Goal: Task Accomplishment & Management: Use online tool/utility

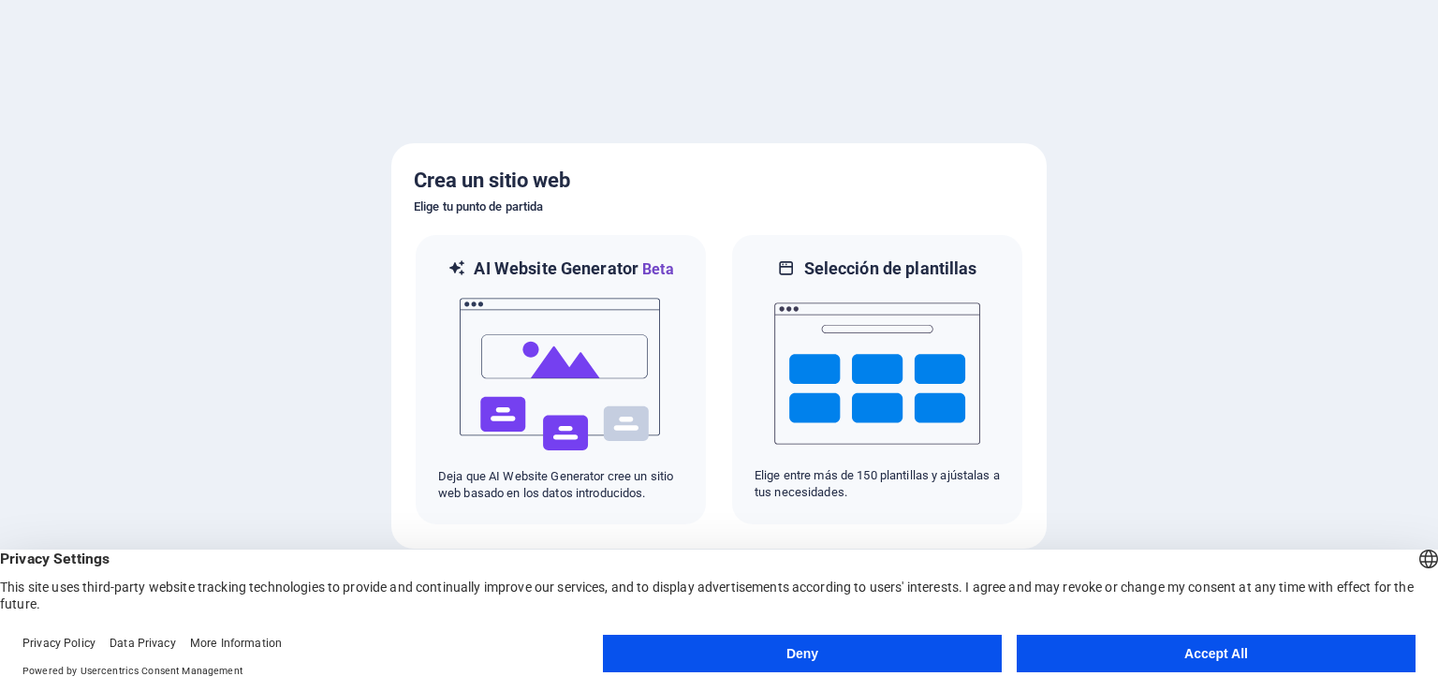
click at [1205, 647] on button "Accept All" at bounding box center [1215, 653] width 399 height 37
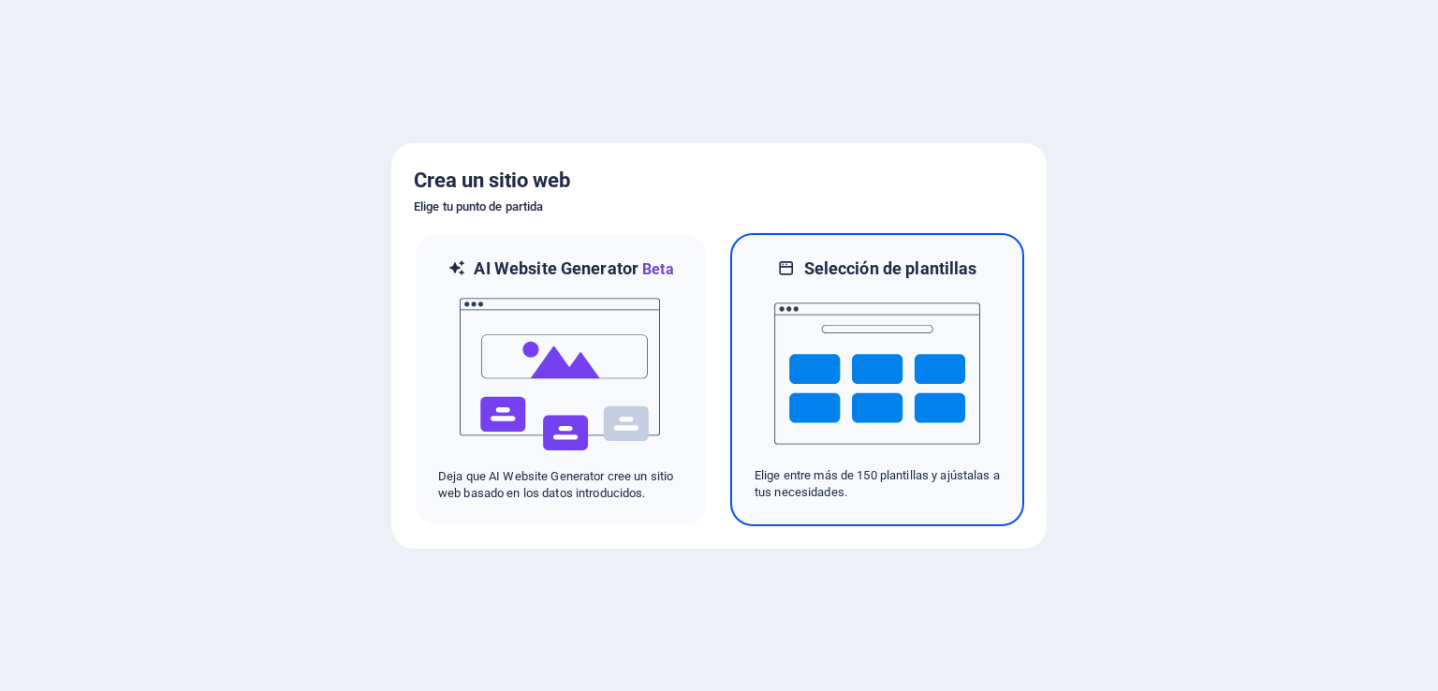
click at [926, 407] on img at bounding box center [877, 373] width 206 height 187
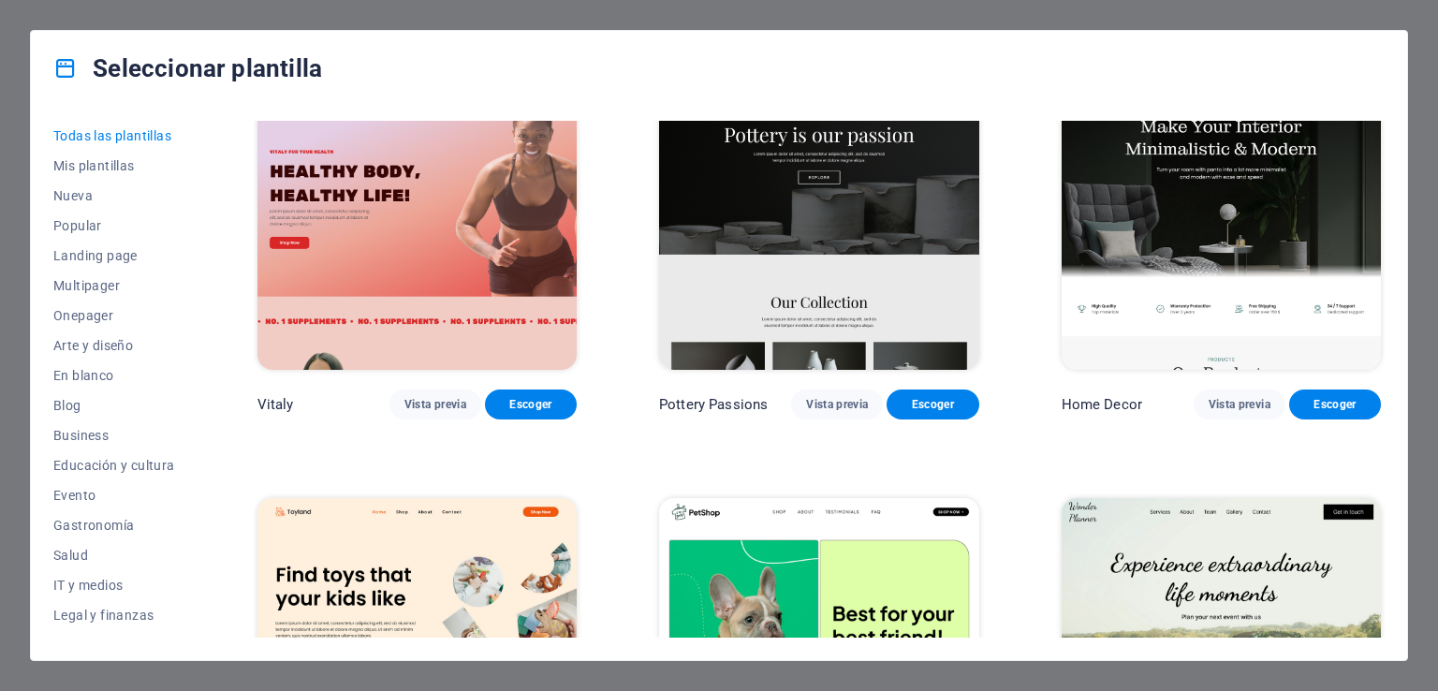
scroll to position [904, 0]
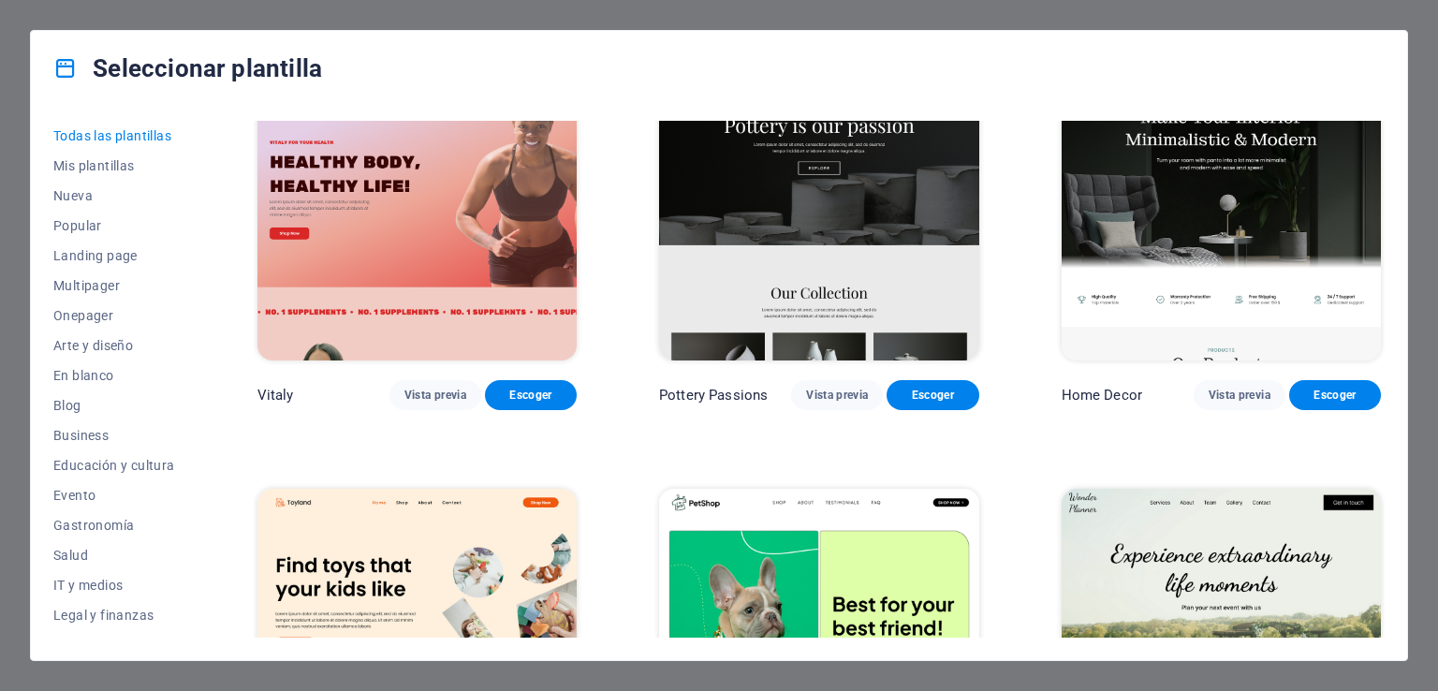
drag, startPoint x: 195, startPoint y: 292, endPoint x: 197, endPoint y: 315, distance: 23.6
click at [197, 315] on div "Todas las plantillas Mis plantillas Nueva Popular Landing page Multipager Onepa…" at bounding box center [125, 379] width 144 height 517
drag, startPoint x: 199, startPoint y: 330, endPoint x: 197, endPoint y: 361, distance: 30.9
click at [197, 360] on div "Todas las plantillas Mis plantillas Nueva Popular Landing page Multipager Onepa…" at bounding box center [125, 379] width 144 height 517
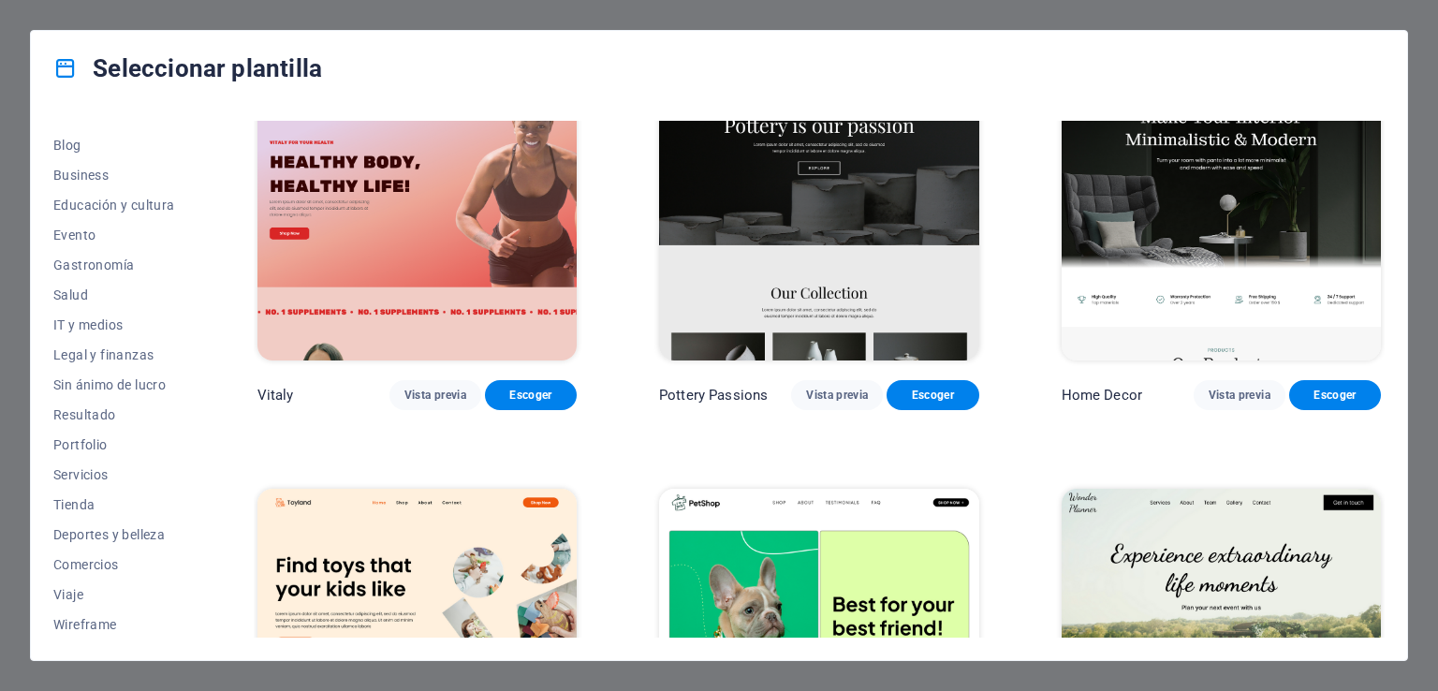
scroll to position [262, 0]
click at [70, 500] on span "Tienda" at bounding box center [114, 502] width 122 height 15
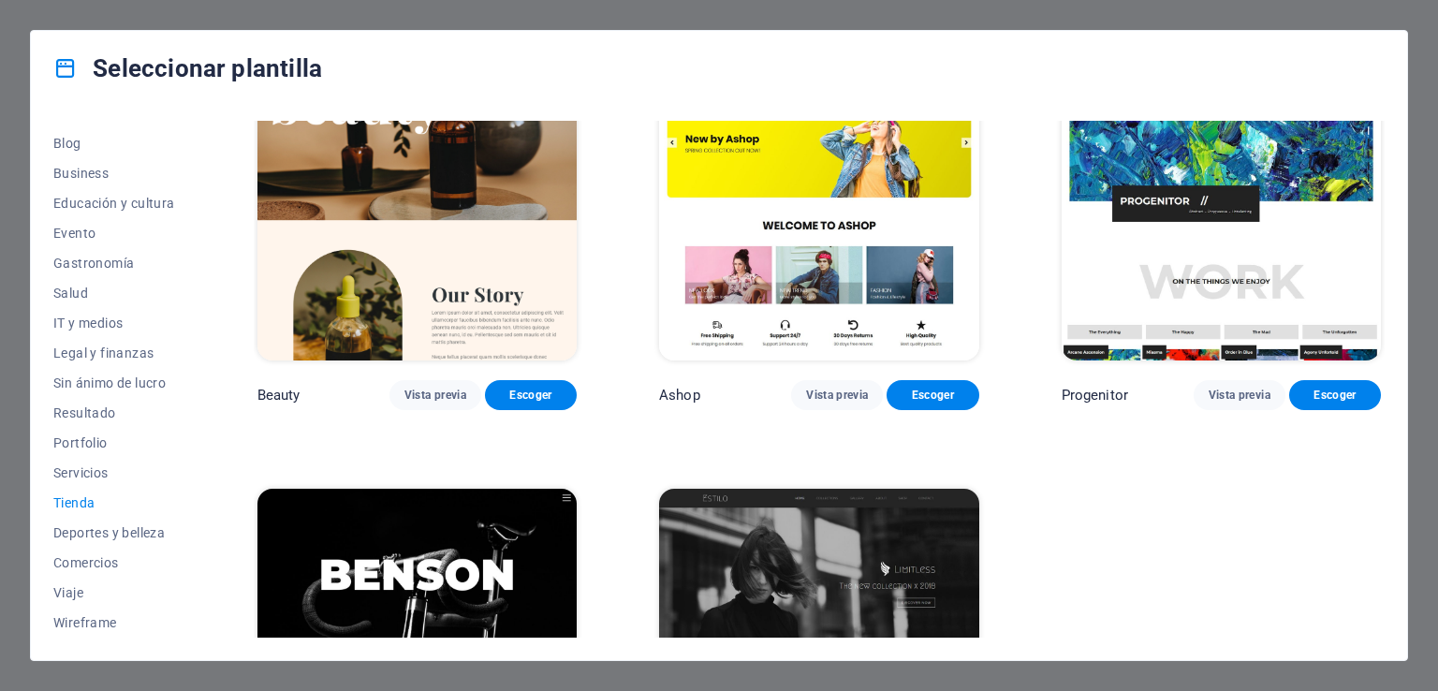
scroll to position [63, 0]
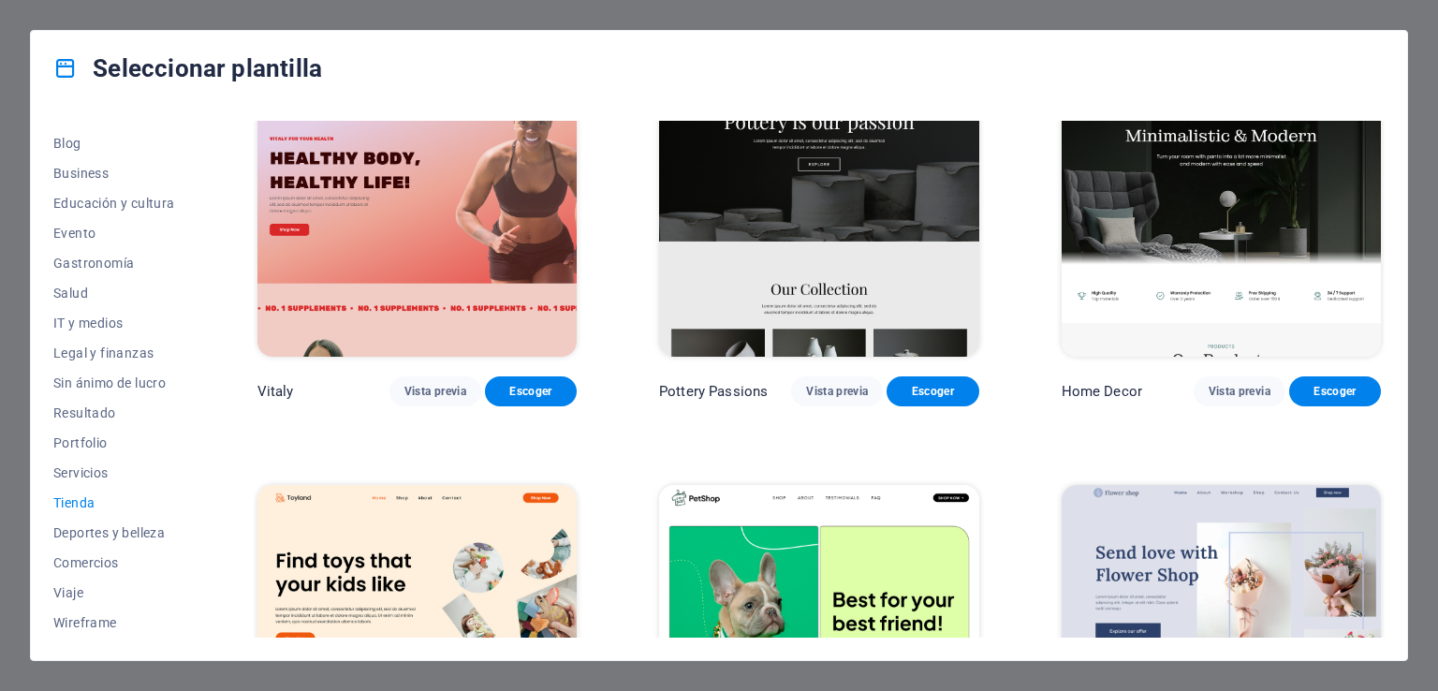
click at [70, 500] on span "Tienda" at bounding box center [114, 502] width 122 height 15
drag, startPoint x: 195, startPoint y: 515, endPoint x: 197, endPoint y: 591, distance: 76.8
click at [197, 589] on div "Todas las plantillas Mis plantillas Nueva Popular Landing page Multipager Onepa…" at bounding box center [125, 379] width 144 height 517
click at [69, 497] on span "Tienda" at bounding box center [114, 502] width 122 height 15
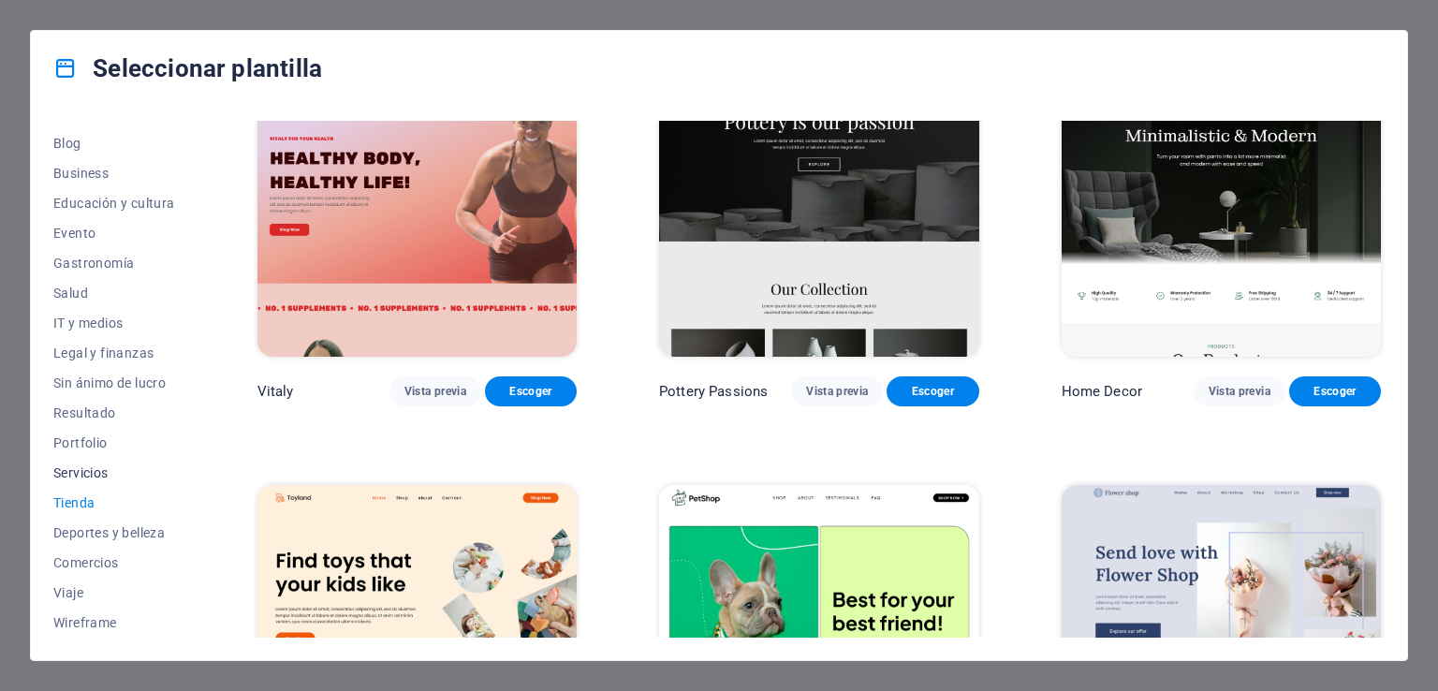
click at [73, 470] on span "Servicios" at bounding box center [114, 472] width 122 height 15
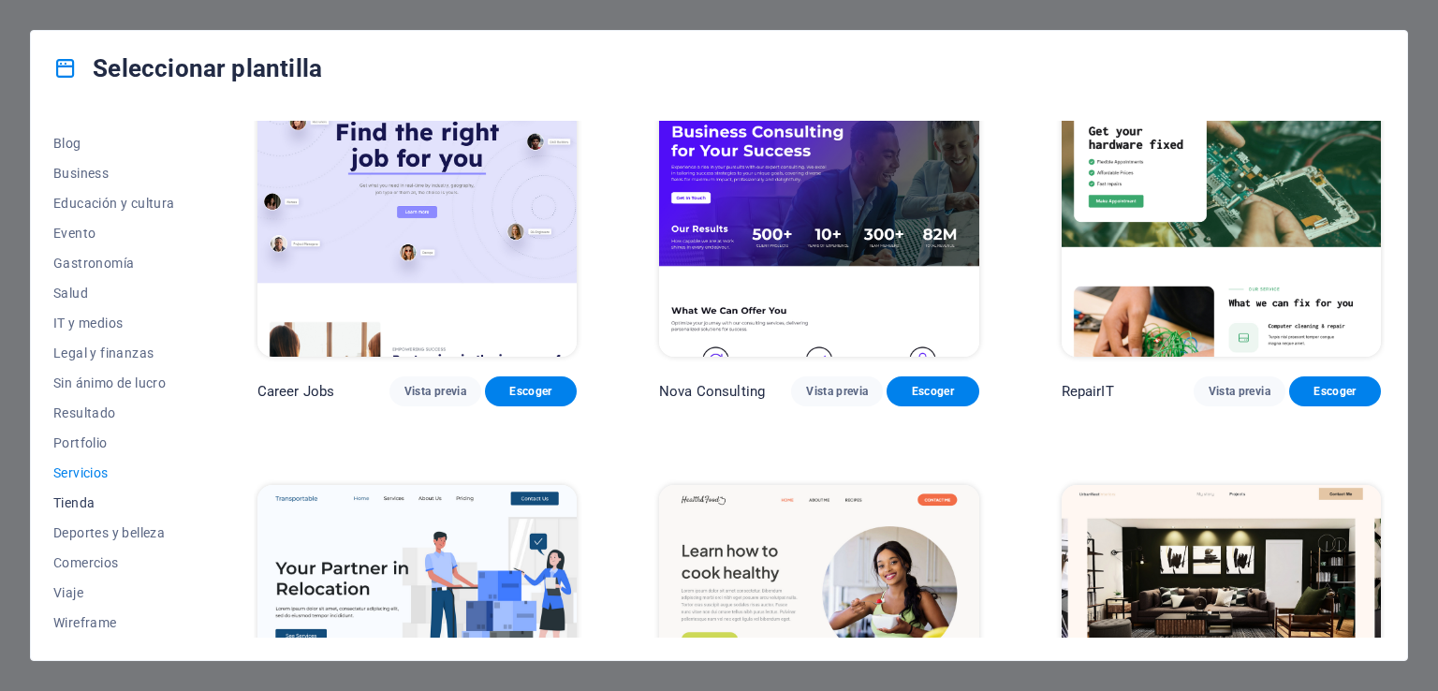
click at [73, 495] on span "Tienda" at bounding box center [114, 502] width 122 height 15
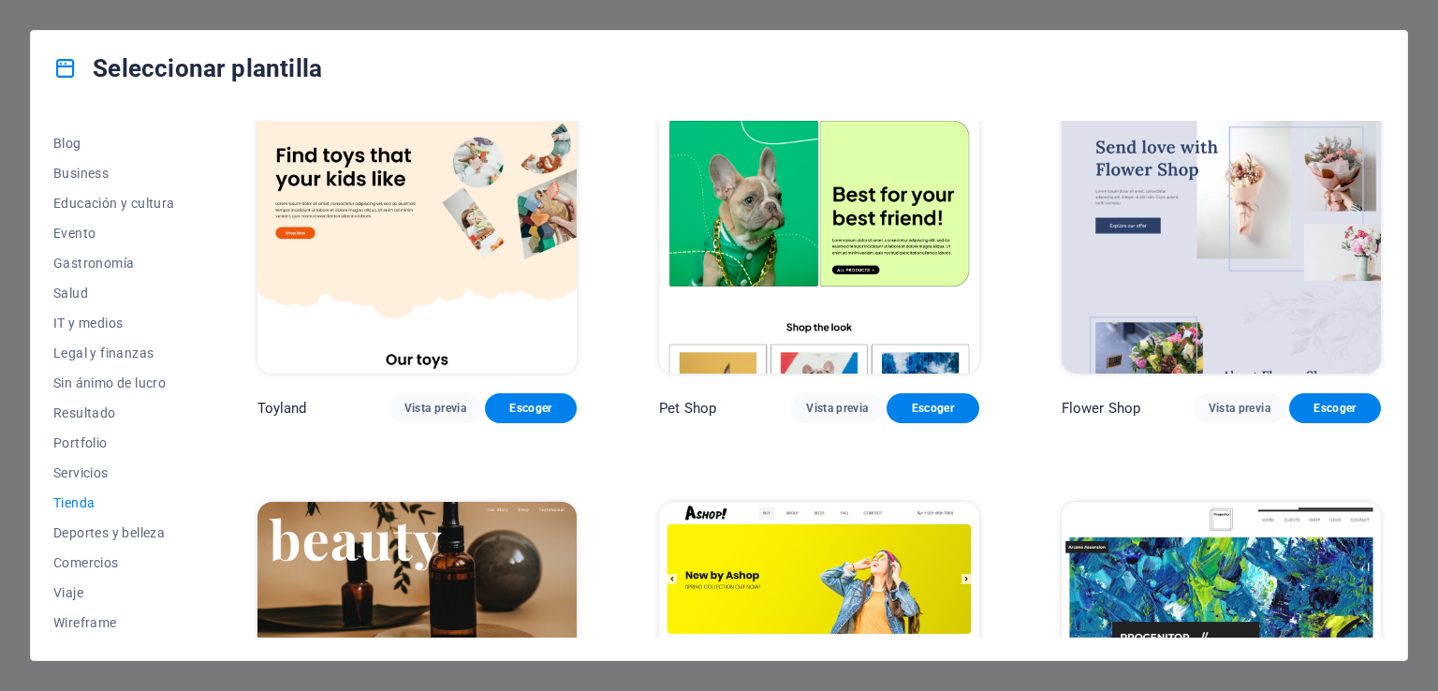
scroll to position [387, 0]
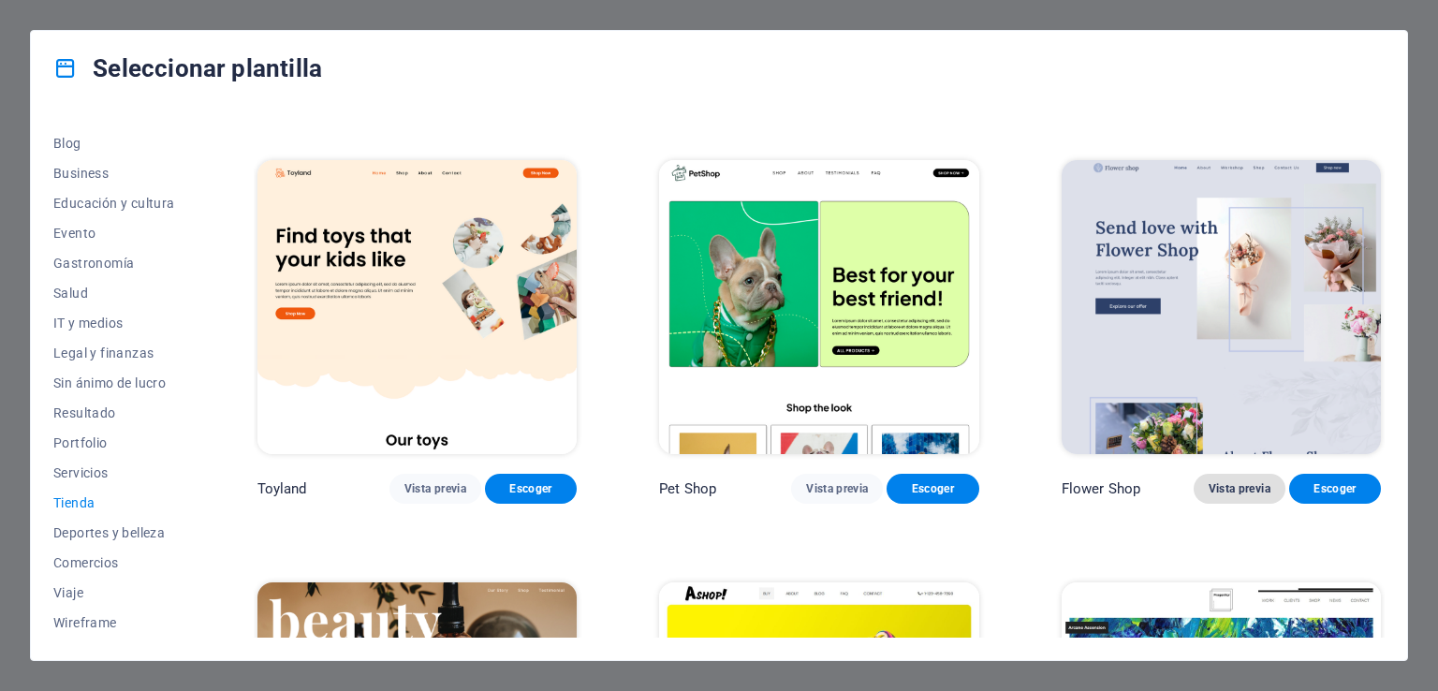
click at [1232, 485] on span "Vista previa" at bounding box center [1239, 488] width 62 height 15
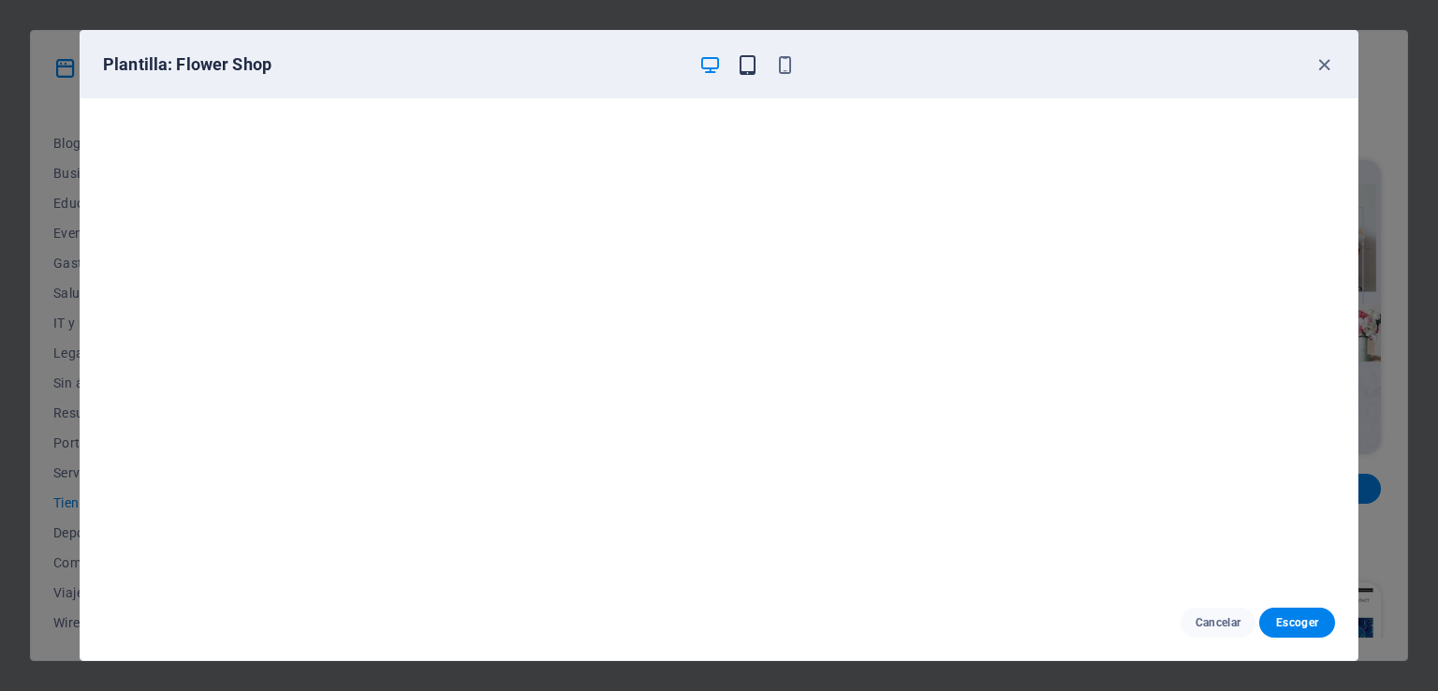
click at [748, 66] on icon "button" at bounding box center [748, 65] width 22 height 22
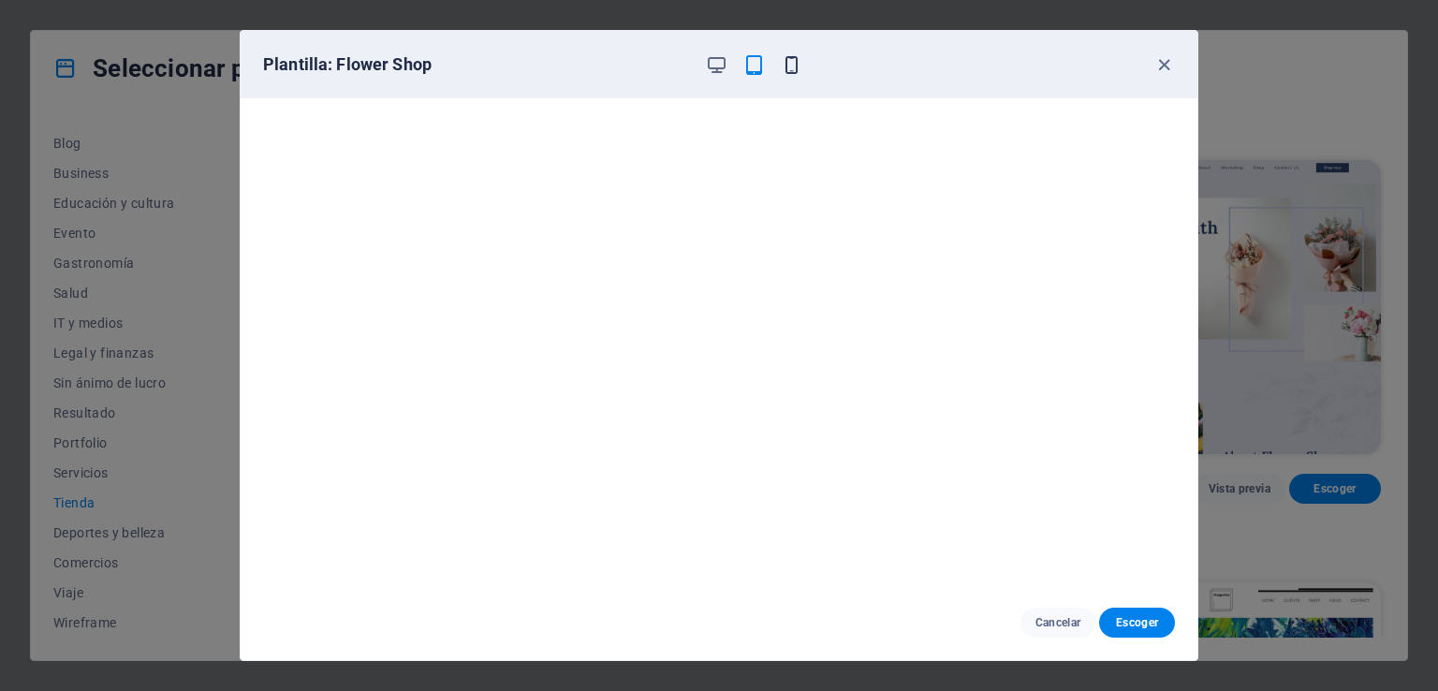
click at [784, 65] on icon "button" at bounding box center [792, 65] width 22 height 22
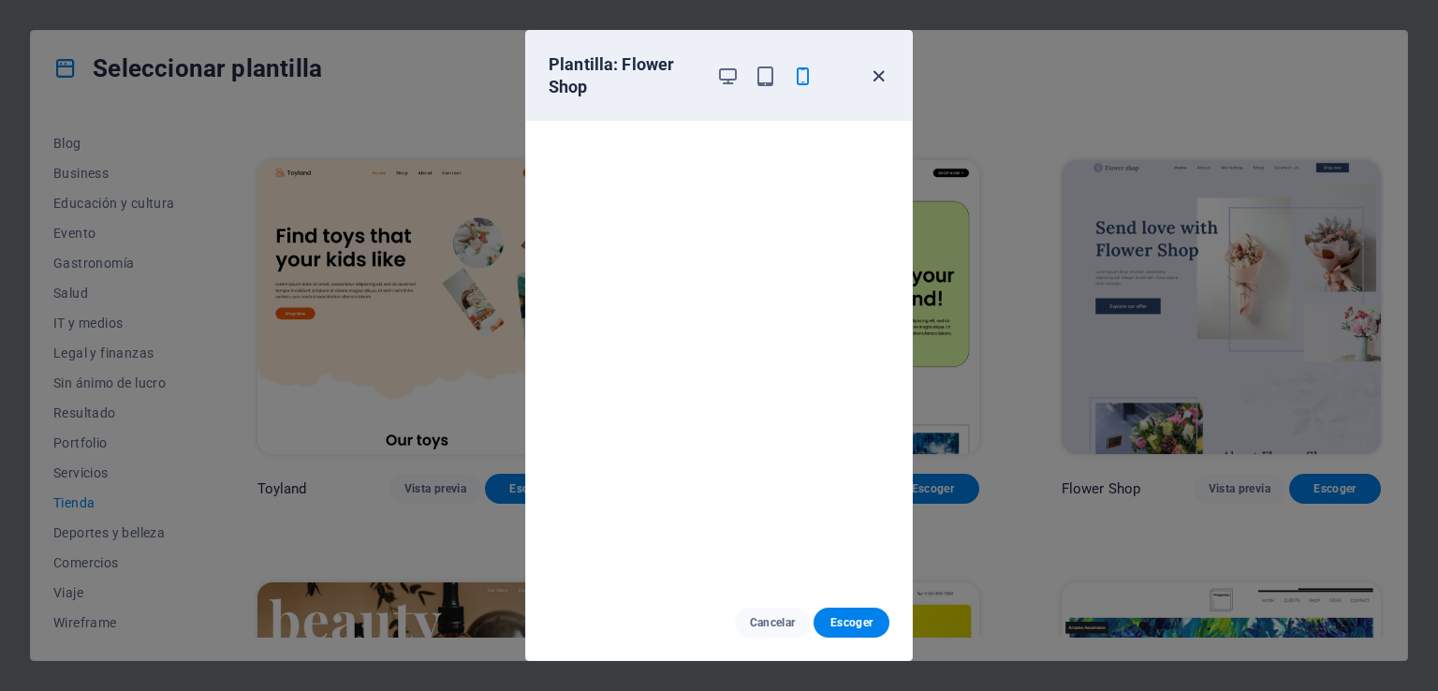
click at [881, 83] on icon "button" at bounding box center [879, 77] width 22 height 22
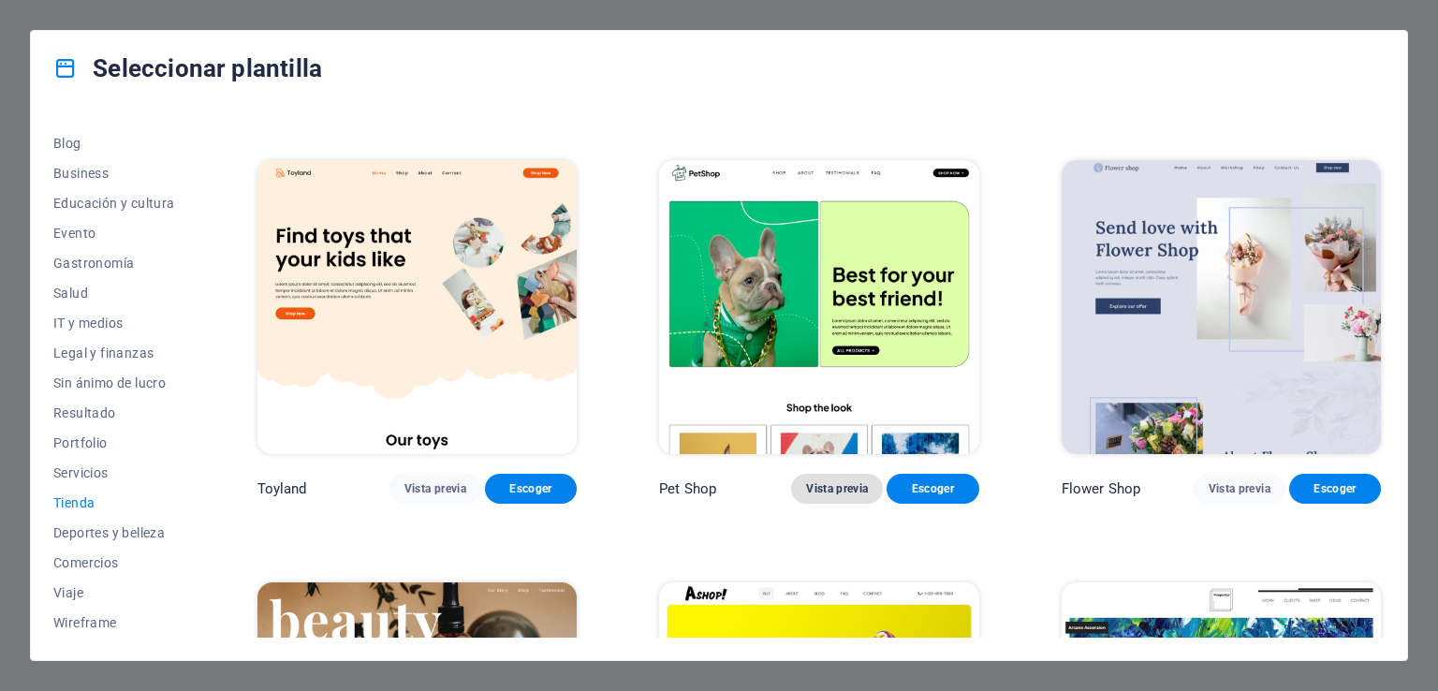
click at [841, 489] on span "Vista previa" at bounding box center [837, 488] width 62 height 15
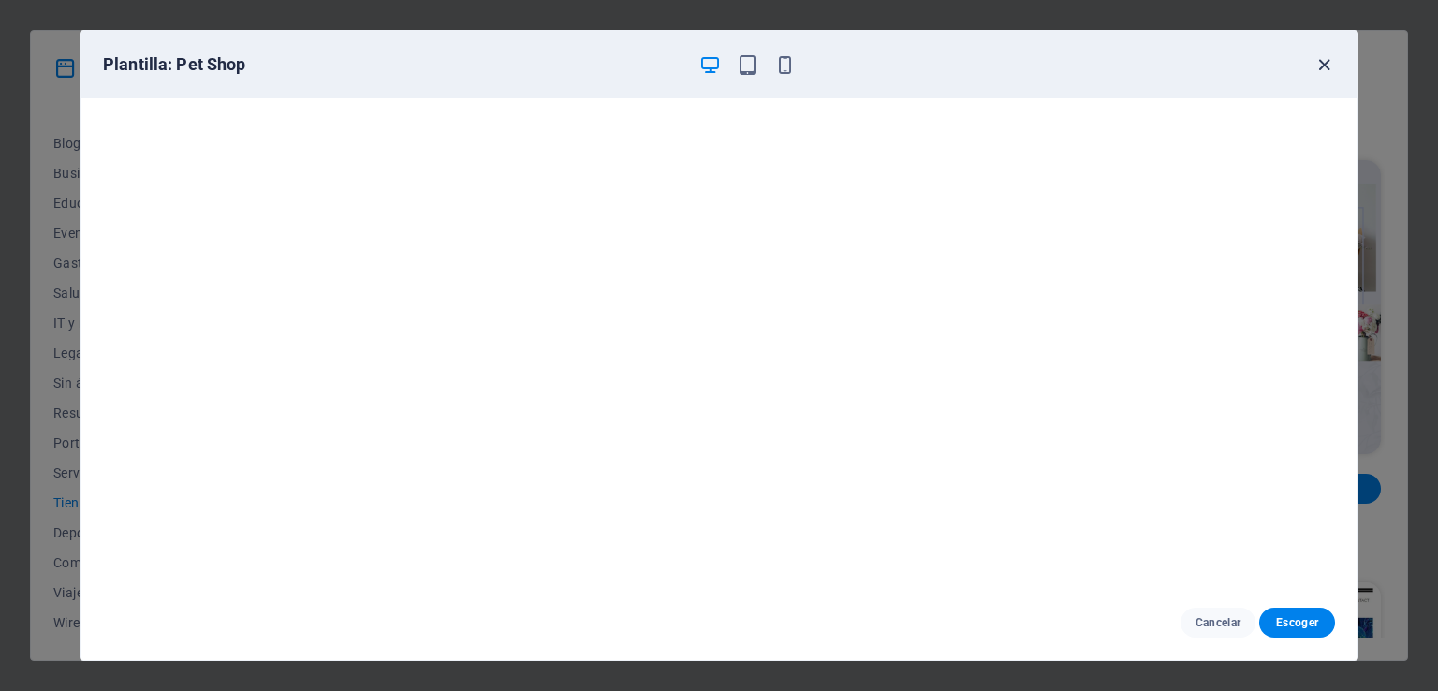
click at [1326, 66] on icon "button" at bounding box center [1324, 65] width 22 height 22
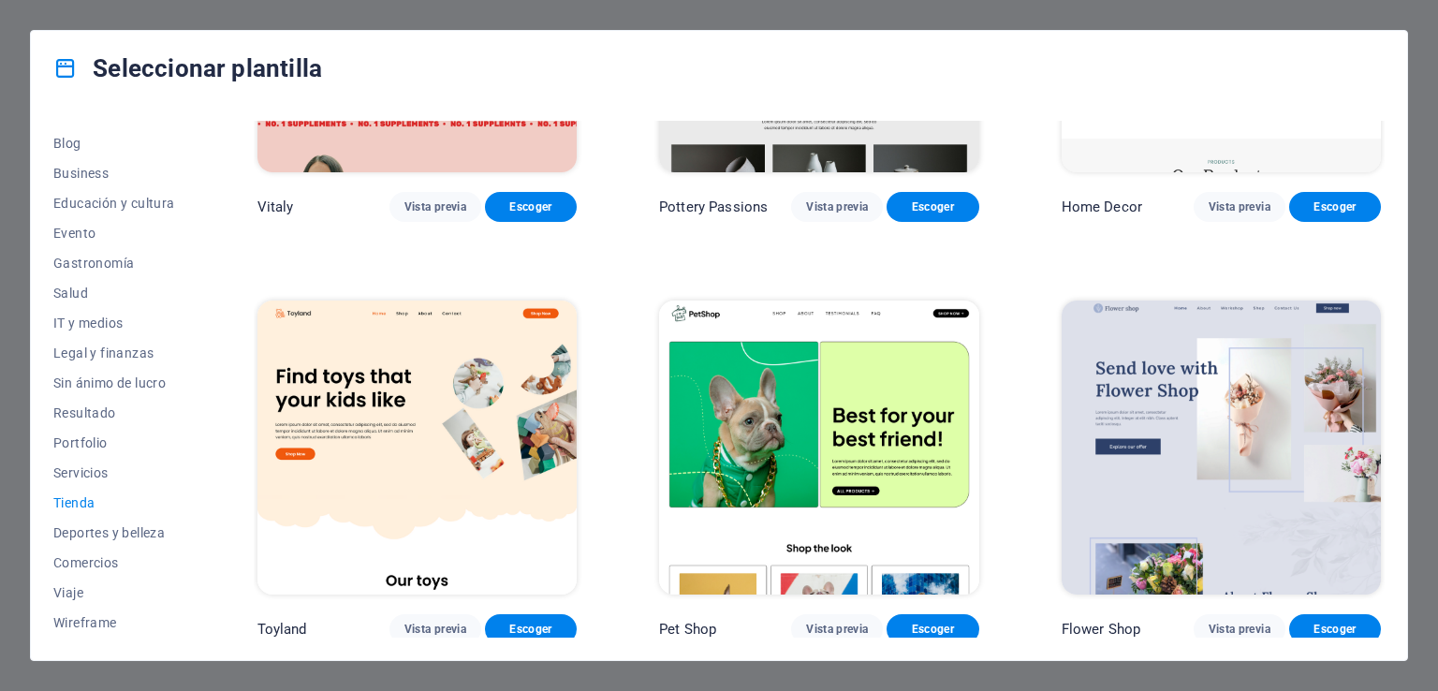
scroll to position [202, 0]
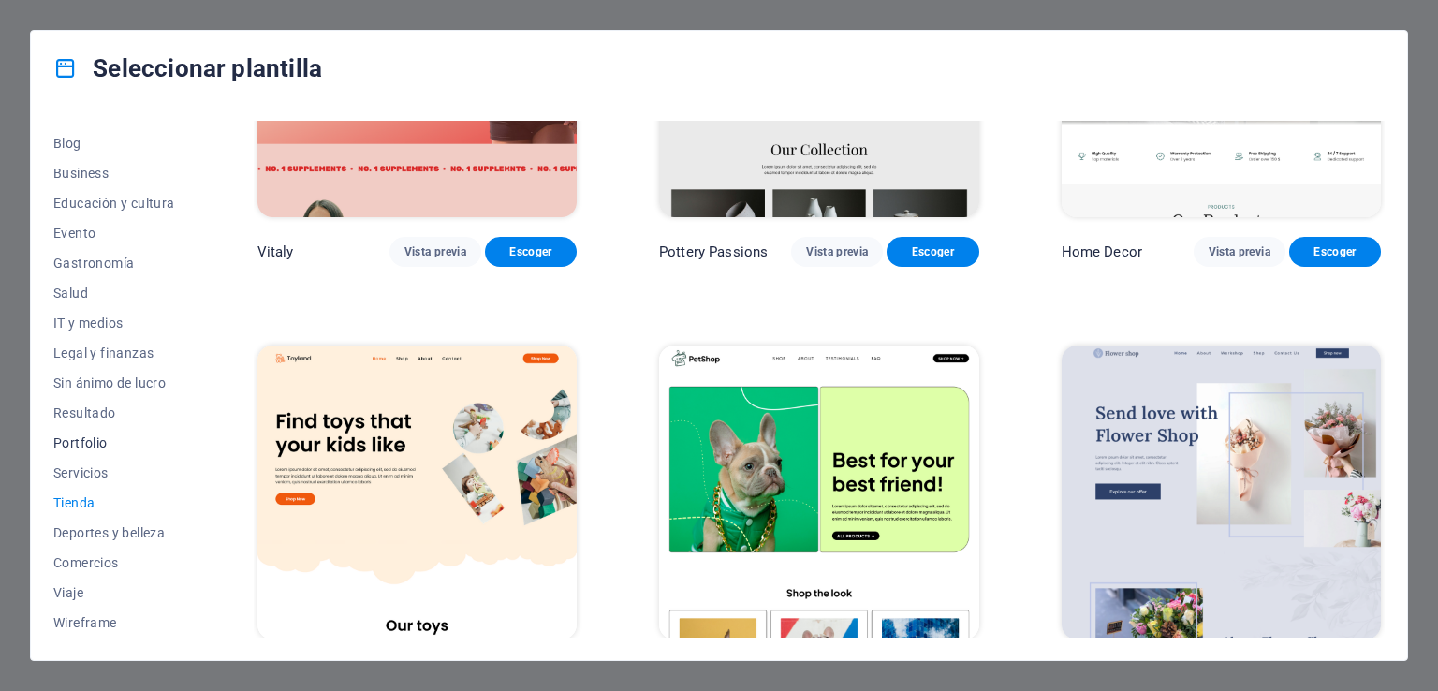
click at [104, 438] on span "Portfolio" at bounding box center [114, 442] width 122 height 15
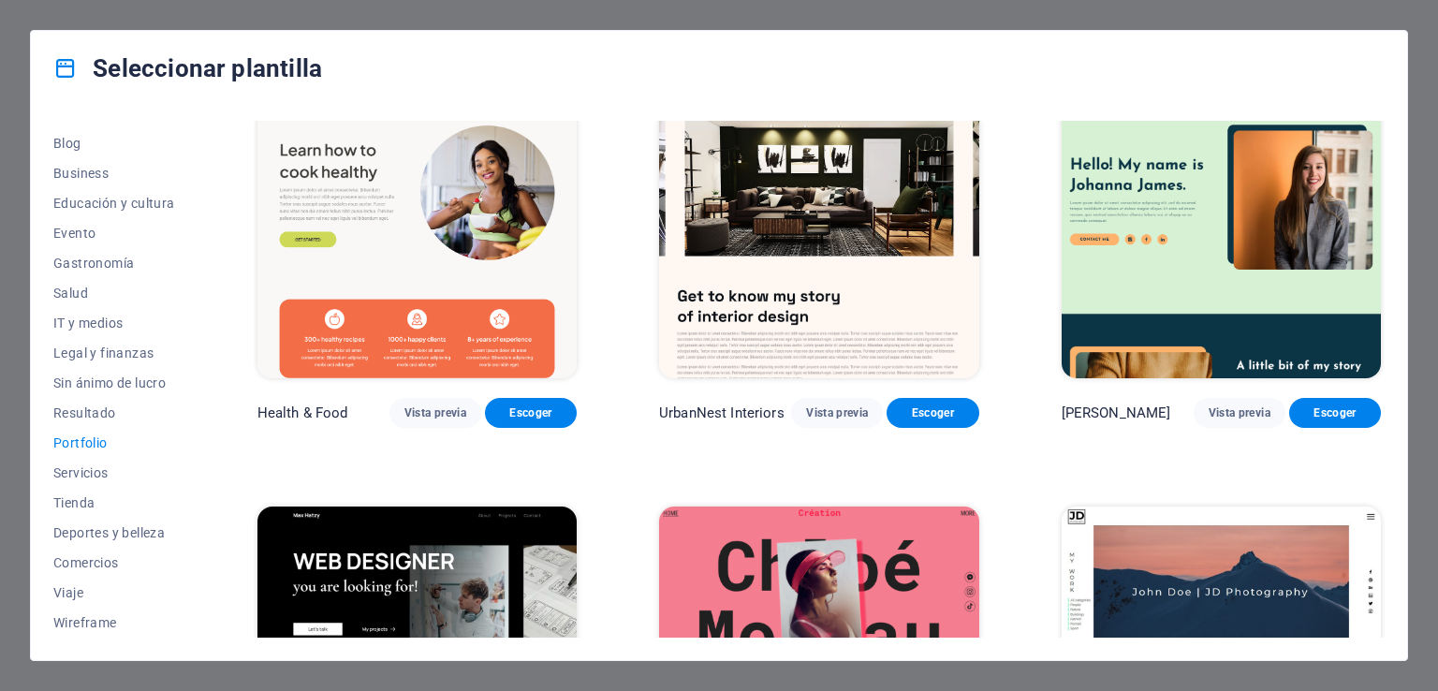
scroll to position [0, 0]
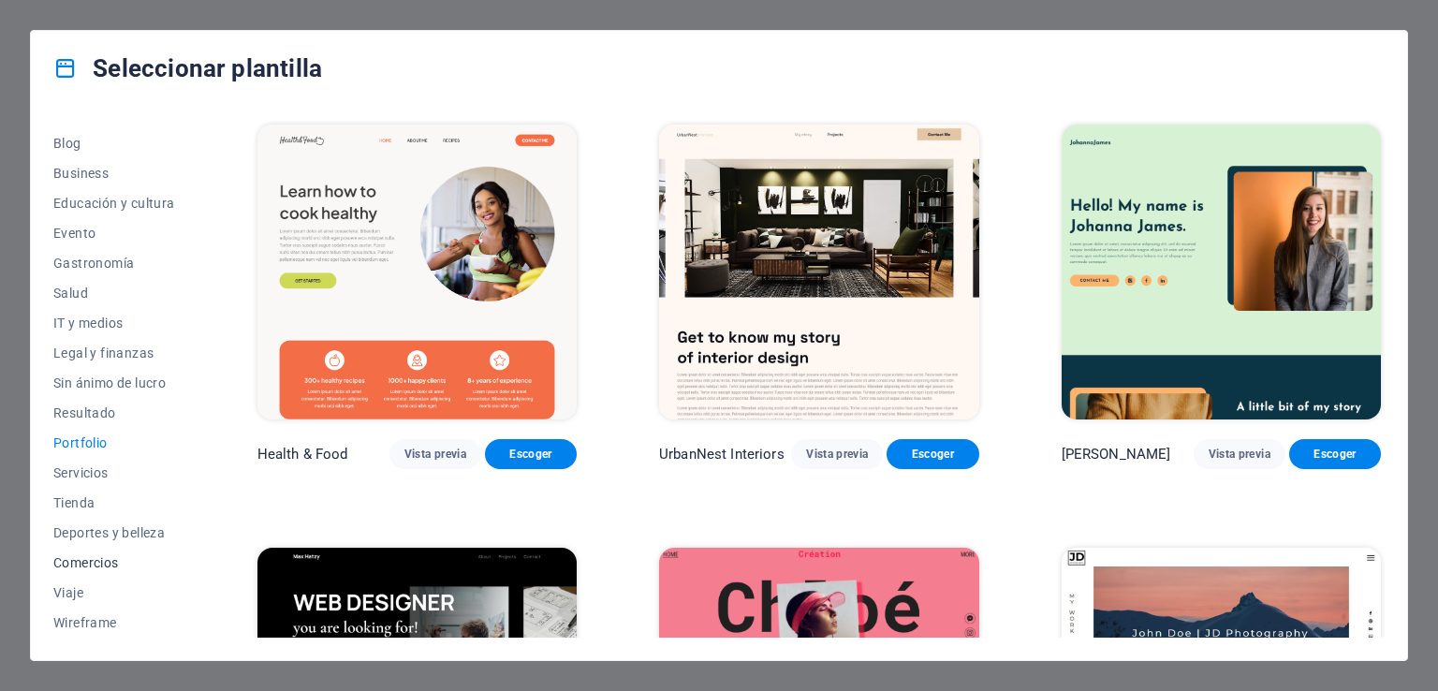
click at [103, 561] on span "Comercios" at bounding box center [114, 562] width 122 height 15
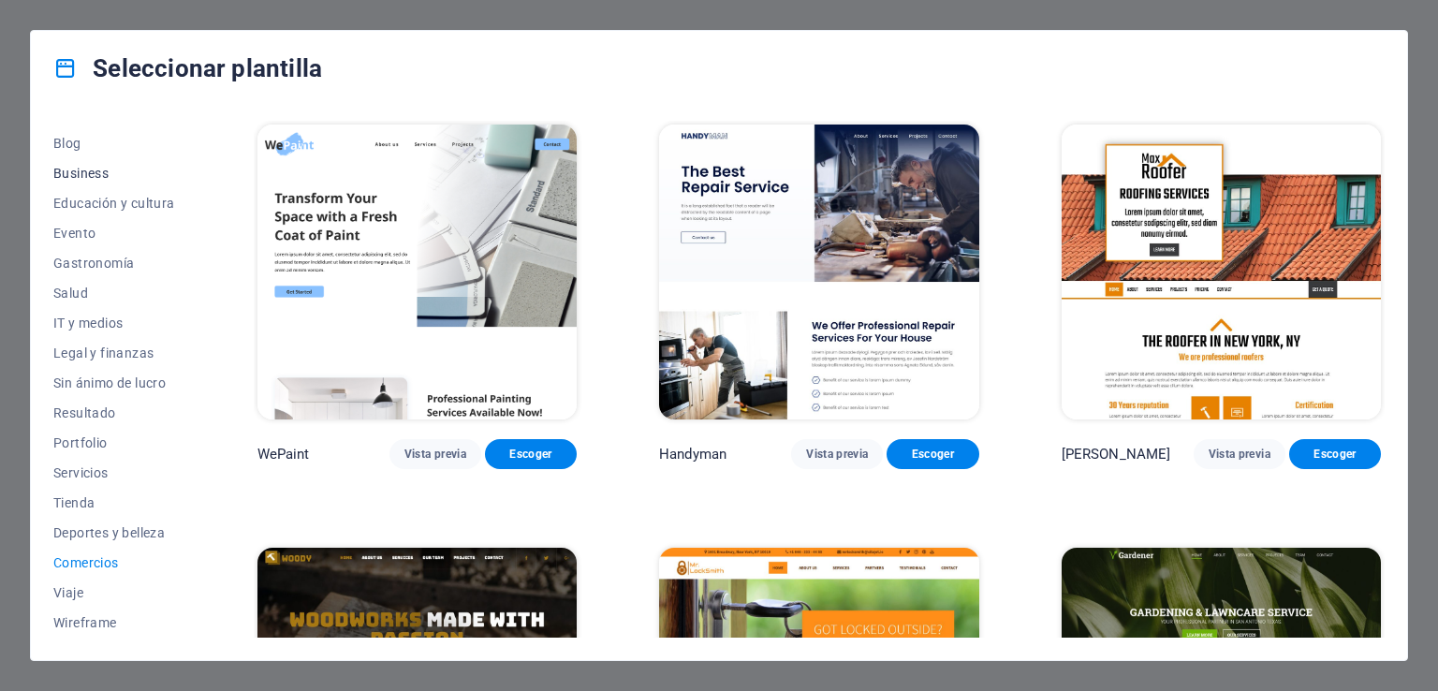
click at [65, 170] on span "Business" at bounding box center [114, 173] width 122 height 15
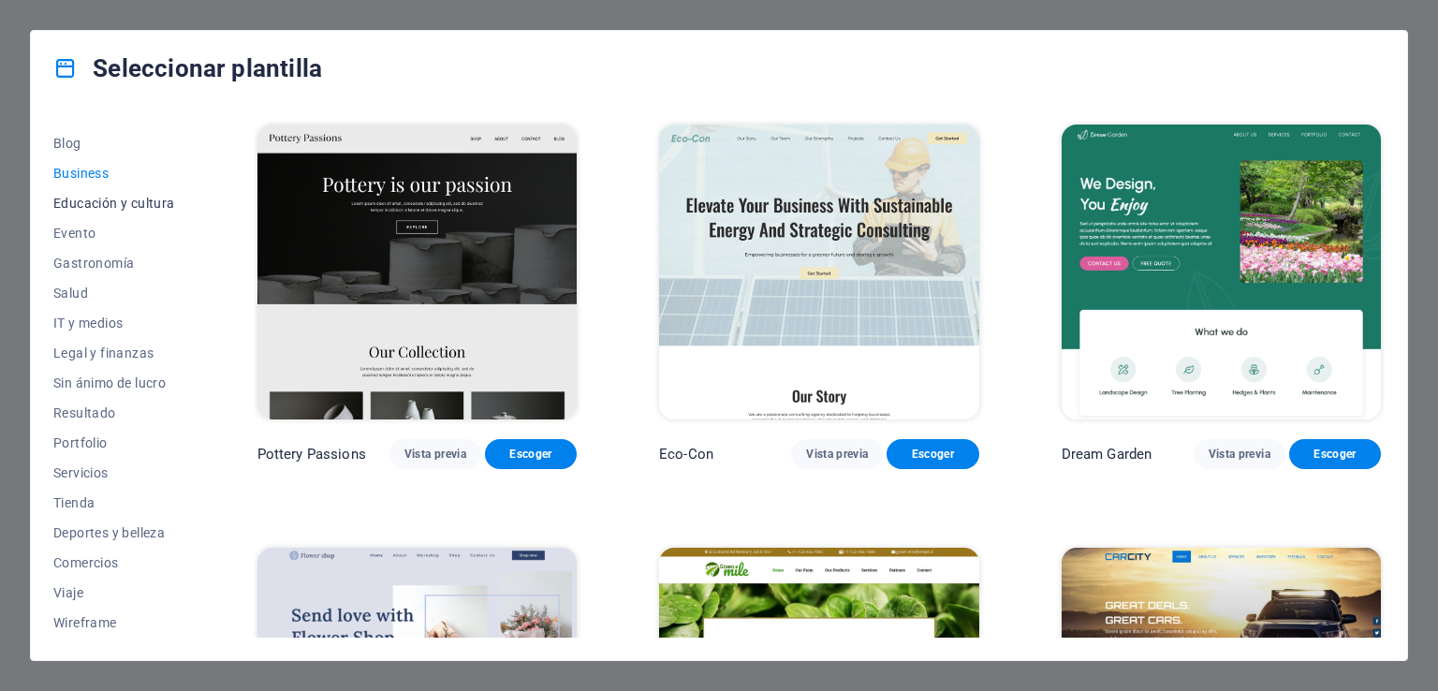
click at [80, 201] on span "Educación y cultura" at bounding box center [114, 203] width 122 height 15
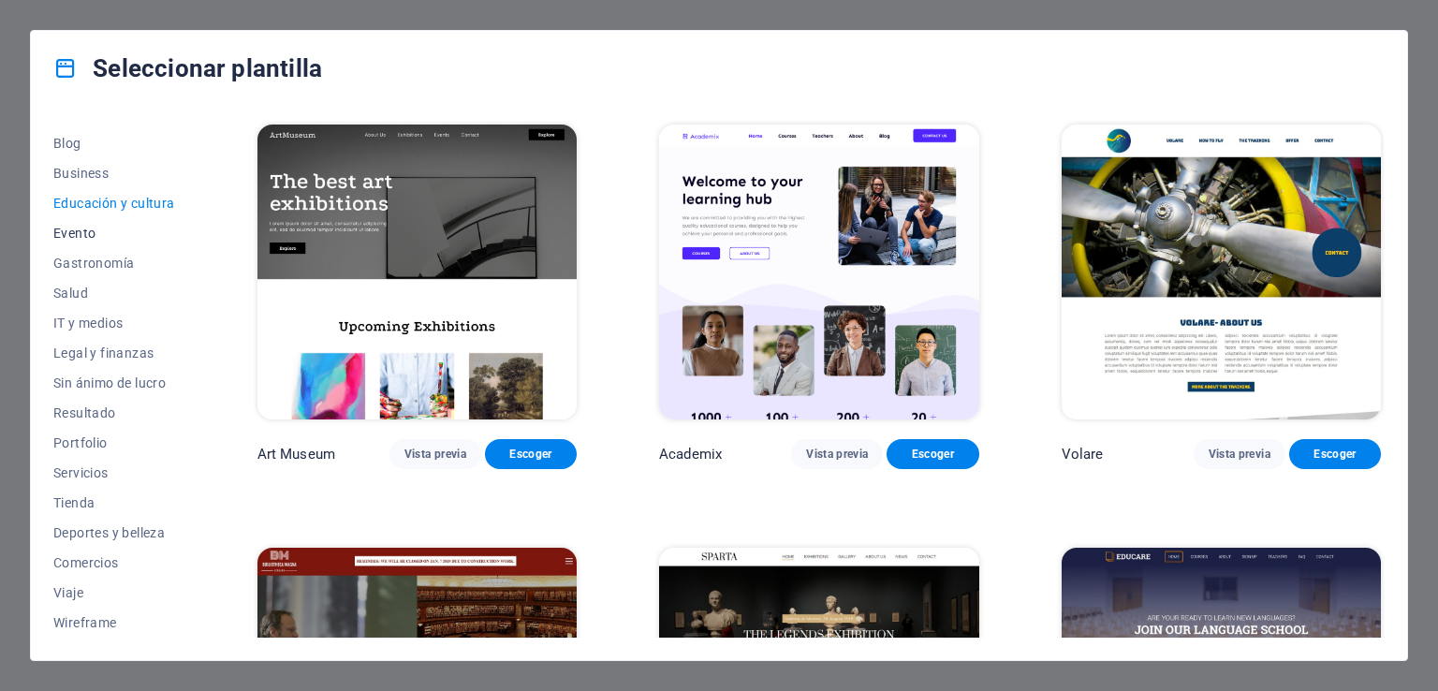
click at [80, 218] on button "Evento" at bounding box center [114, 233] width 122 height 30
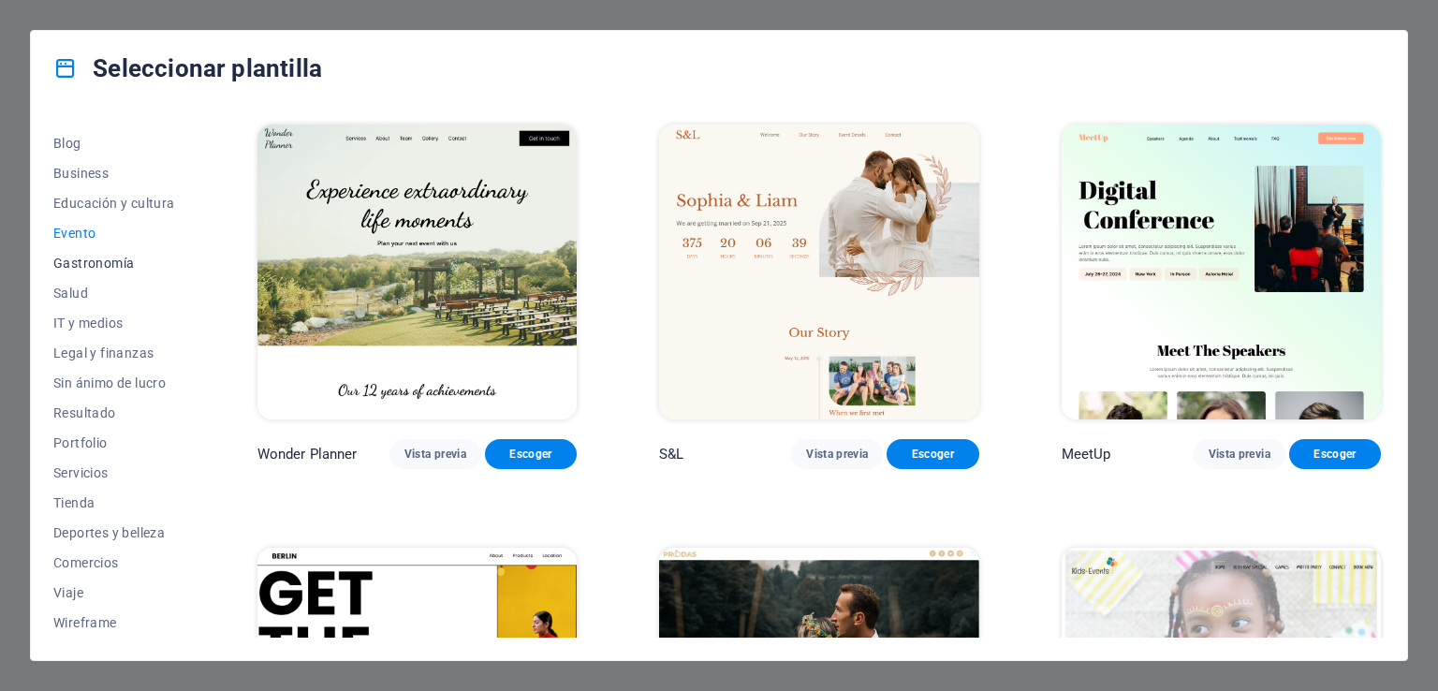
click at [90, 267] on span "Gastronomía" at bounding box center [114, 263] width 122 height 15
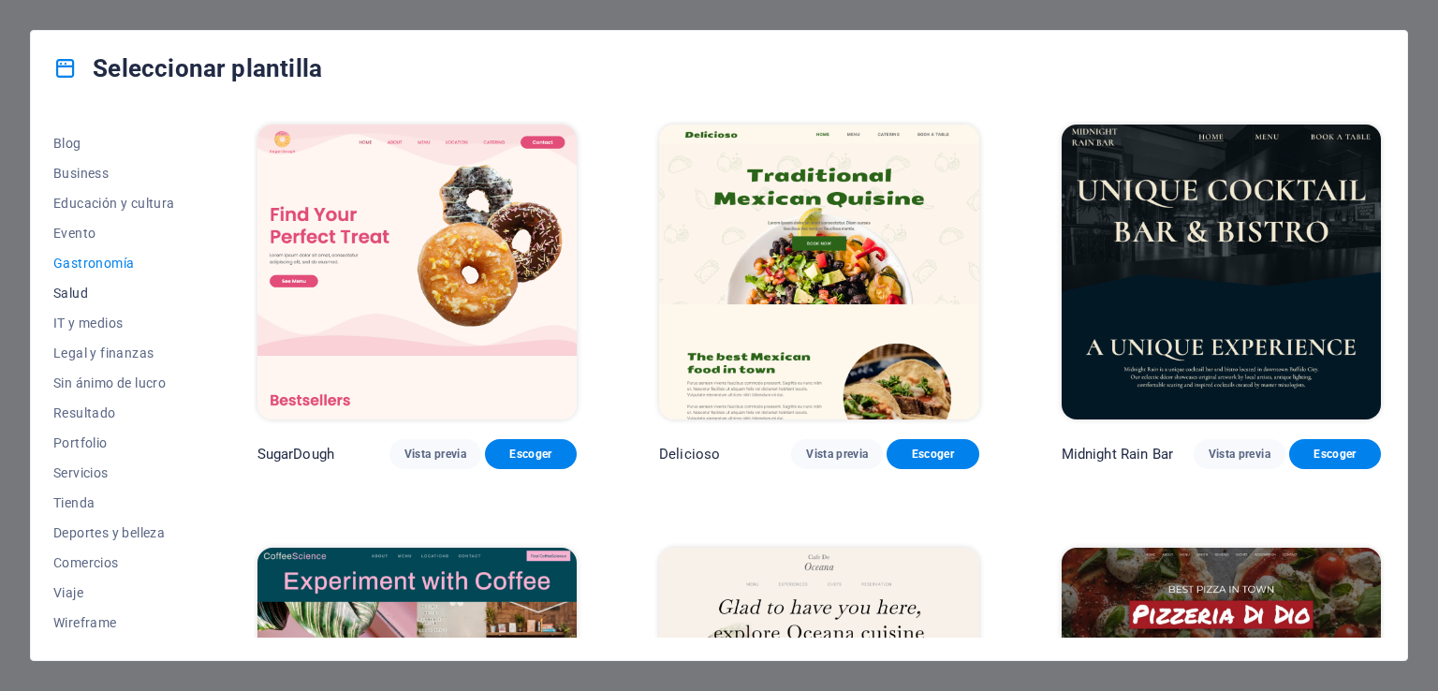
click at [75, 299] on span "Salud" at bounding box center [114, 292] width 122 height 15
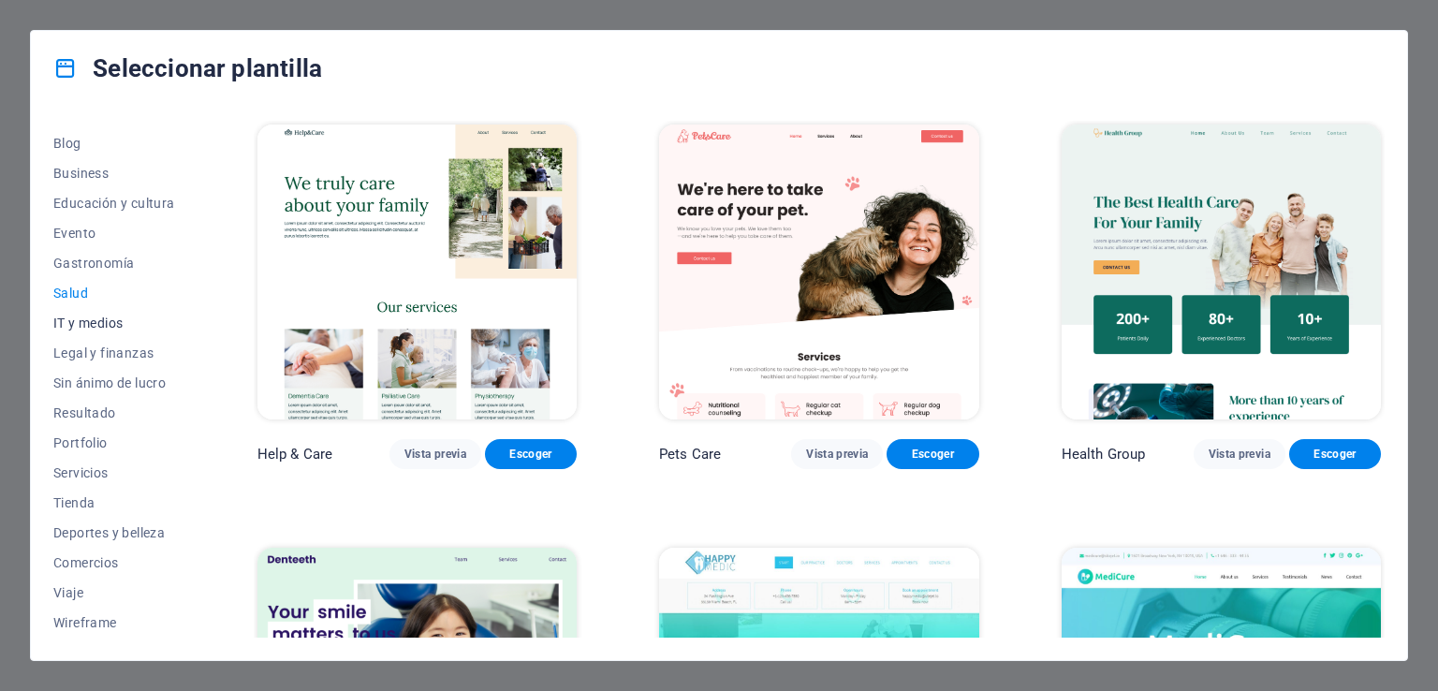
click at [87, 332] on button "IT y medios" at bounding box center [114, 323] width 122 height 30
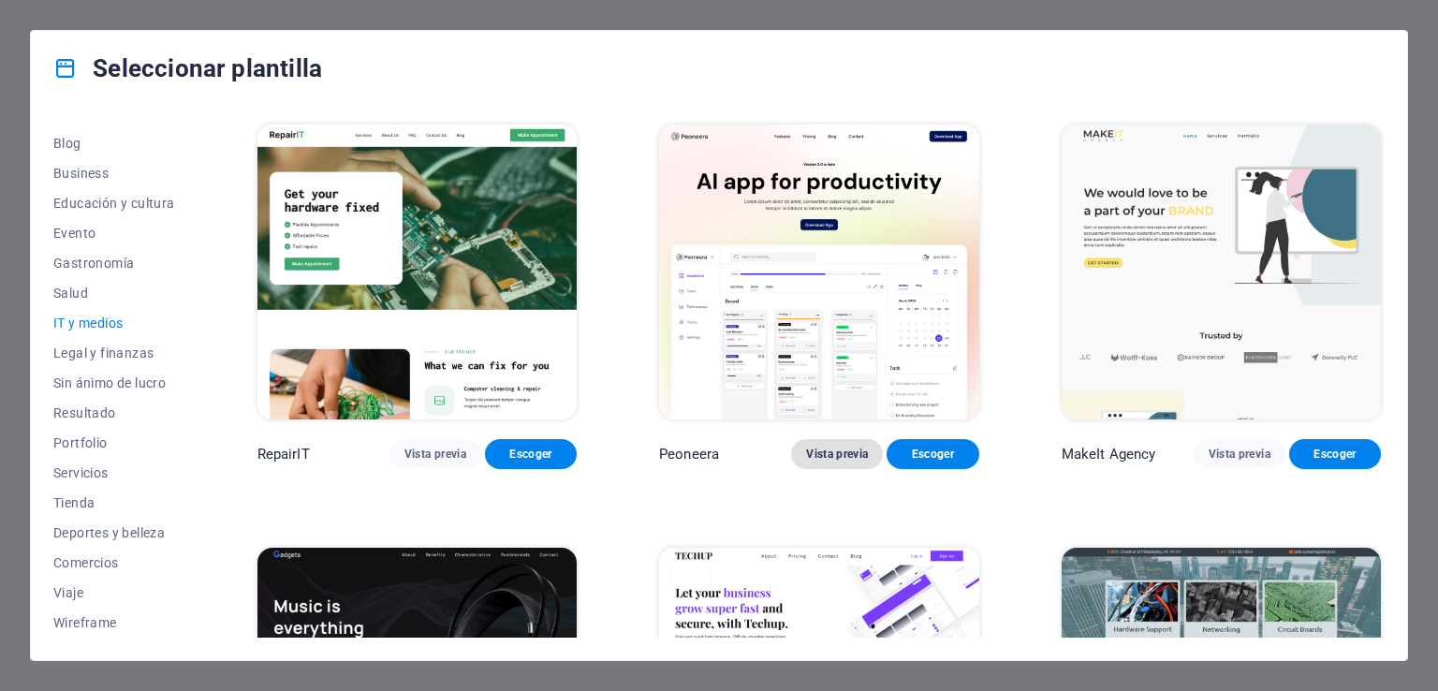
click at [833, 452] on span "Vista previa" at bounding box center [837, 453] width 62 height 15
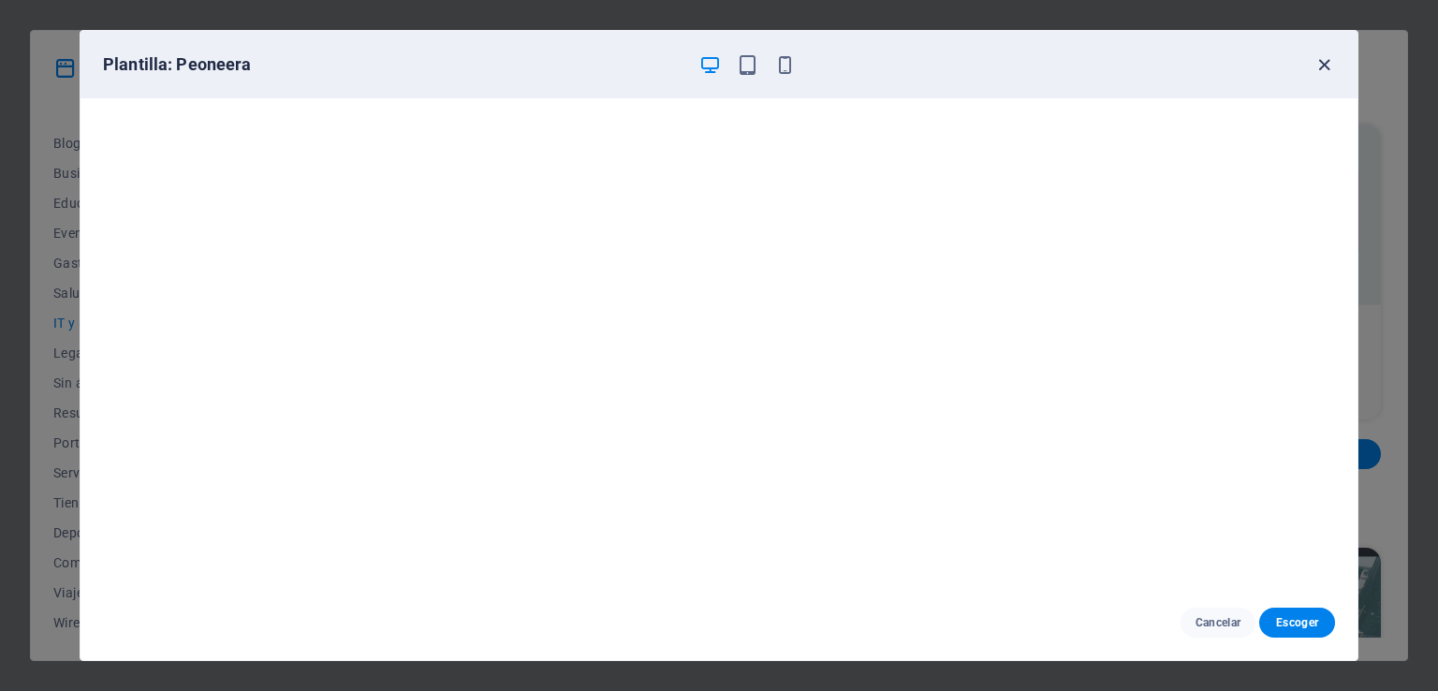
click at [1325, 58] on icon "button" at bounding box center [1324, 65] width 22 height 22
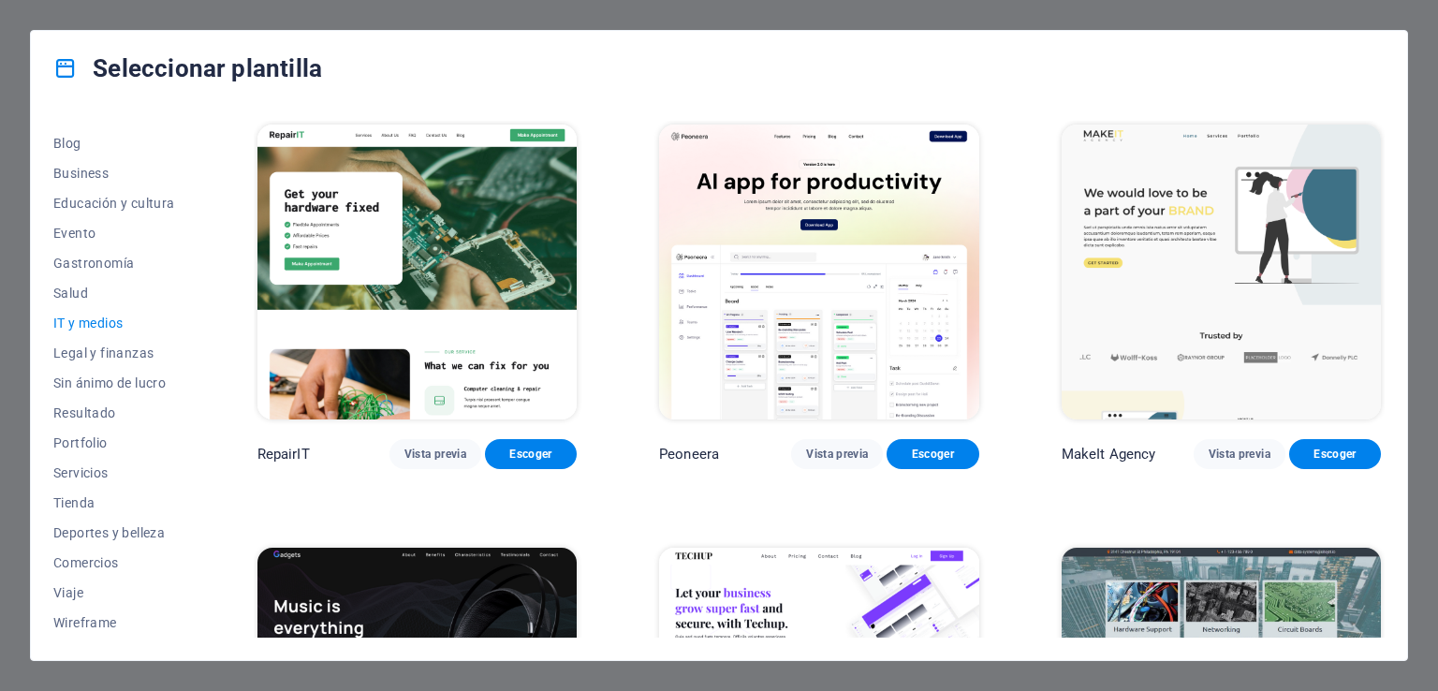
click at [1251, 84] on div "Seleccionar plantilla" at bounding box center [719, 68] width 1376 height 75
click at [146, 355] on span "Legal y finanzas" at bounding box center [114, 352] width 122 height 15
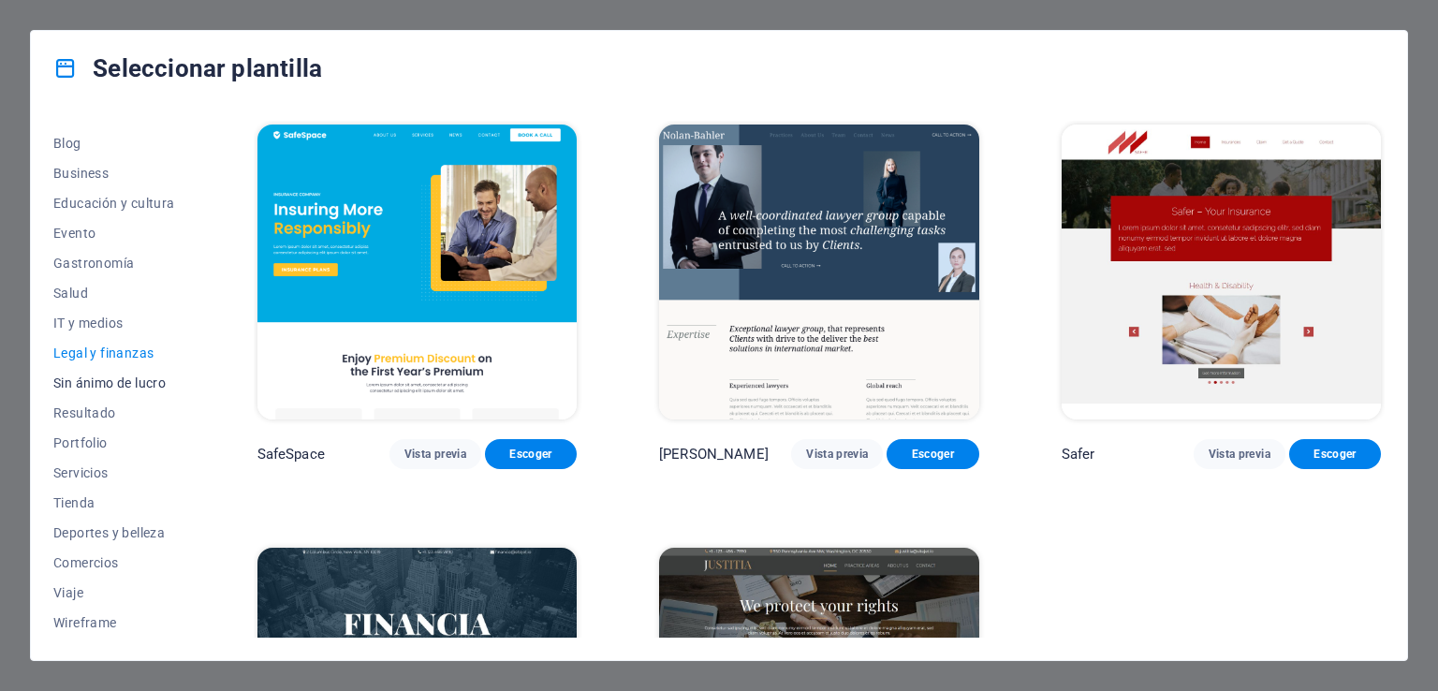
click at [142, 375] on span "Sin ánimo de lucro" at bounding box center [114, 382] width 122 height 15
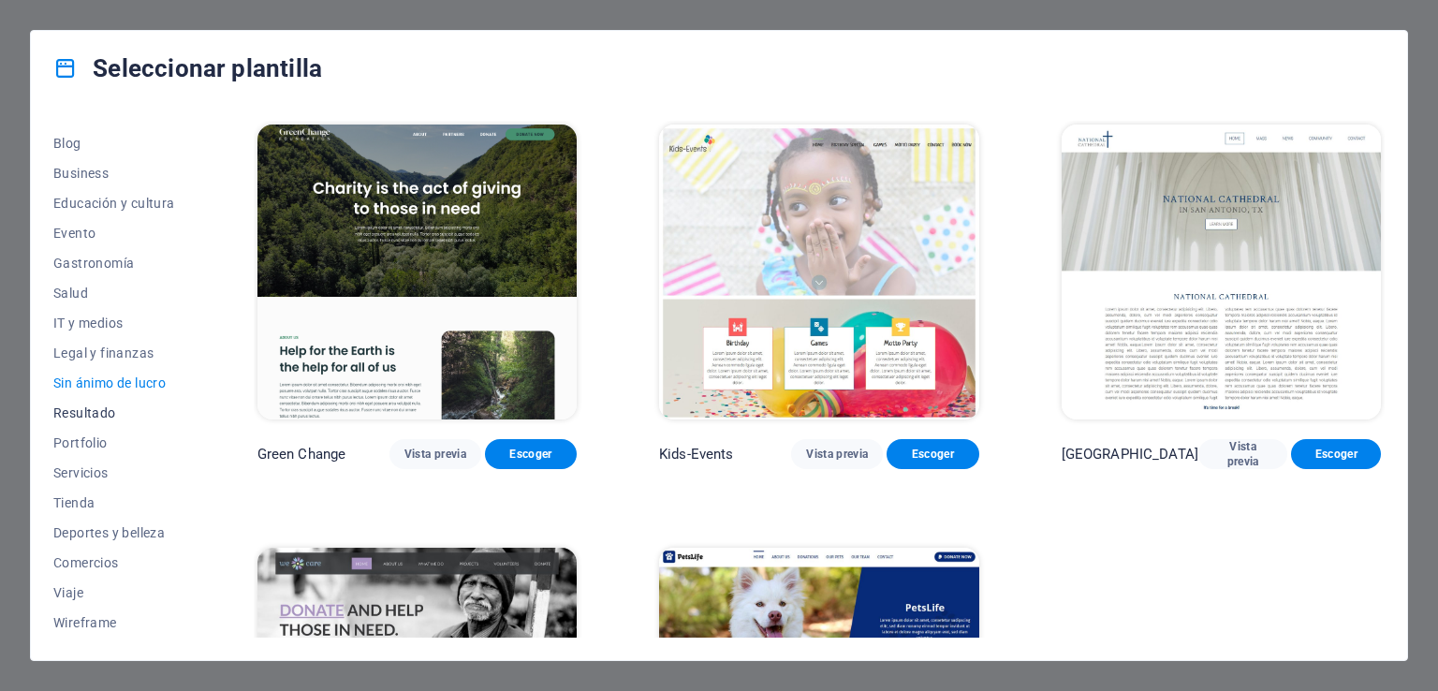
click at [115, 407] on span "Resultado" at bounding box center [114, 412] width 122 height 15
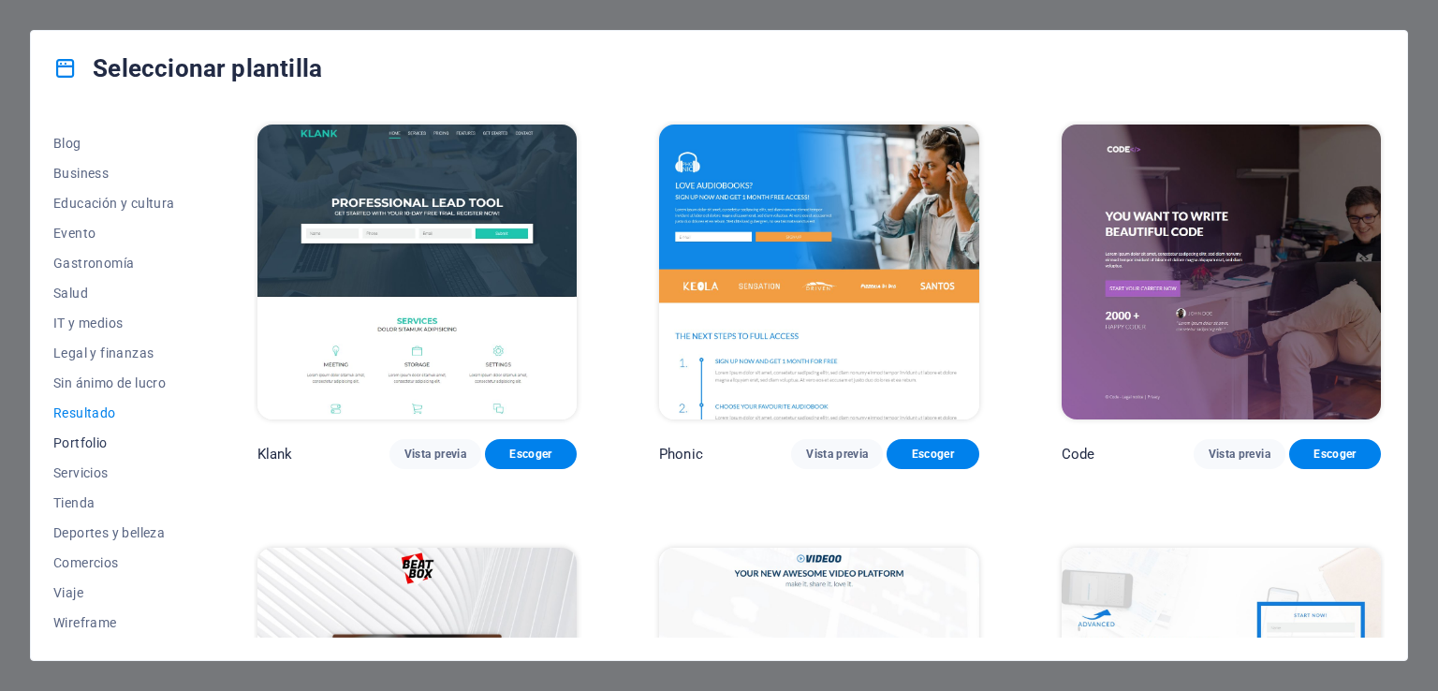
click at [108, 436] on span "Portfolio" at bounding box center [114, 442] width 122 height 15
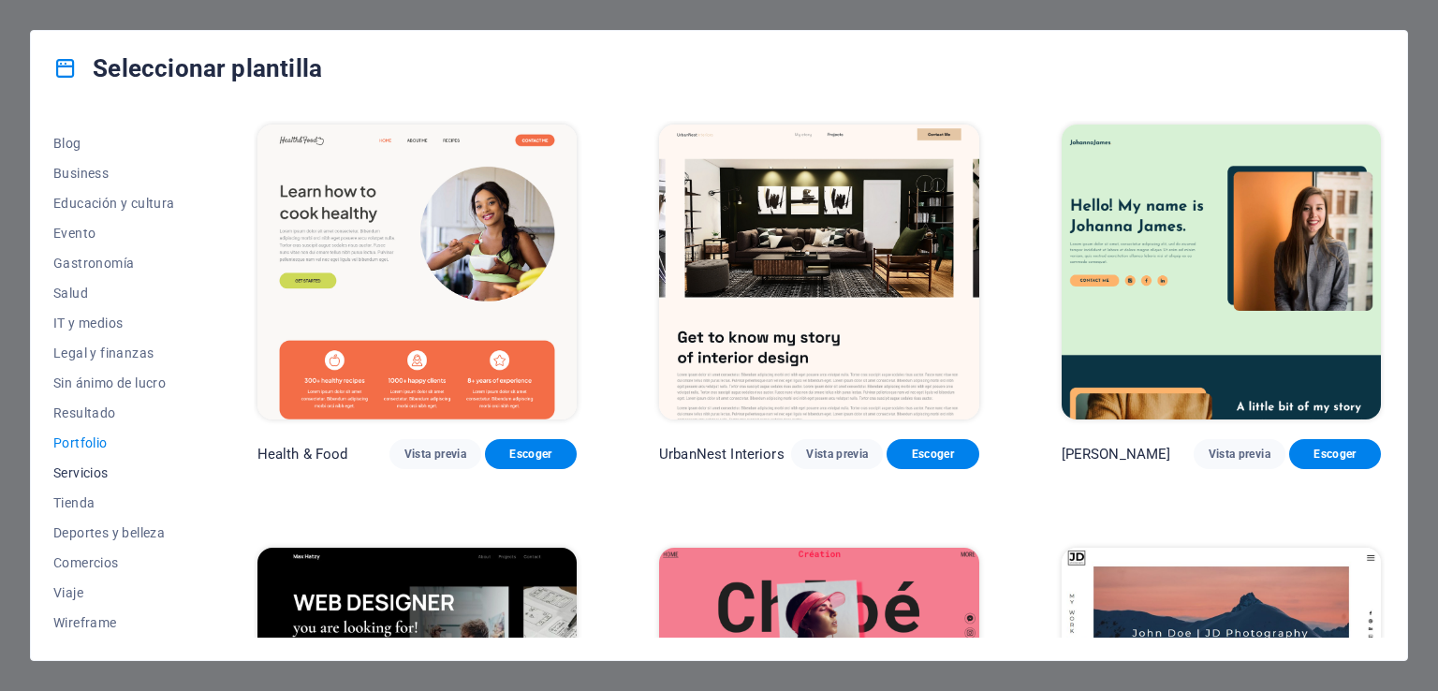
click at [107, 465] on span "Servicios" at bounding box center [114, 472] width 122 height 15
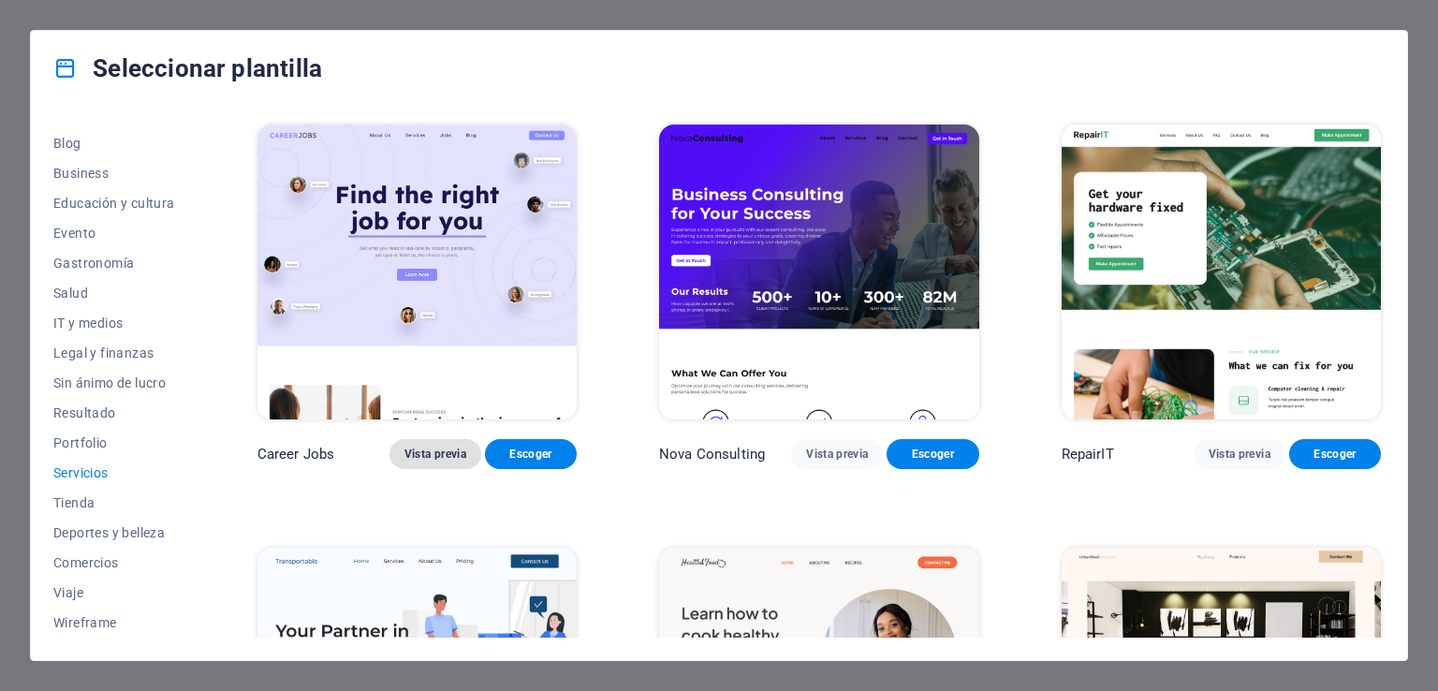
click at [404, 447] on span "Vista previa" at bounding box center [435, 453] width 62 height 15
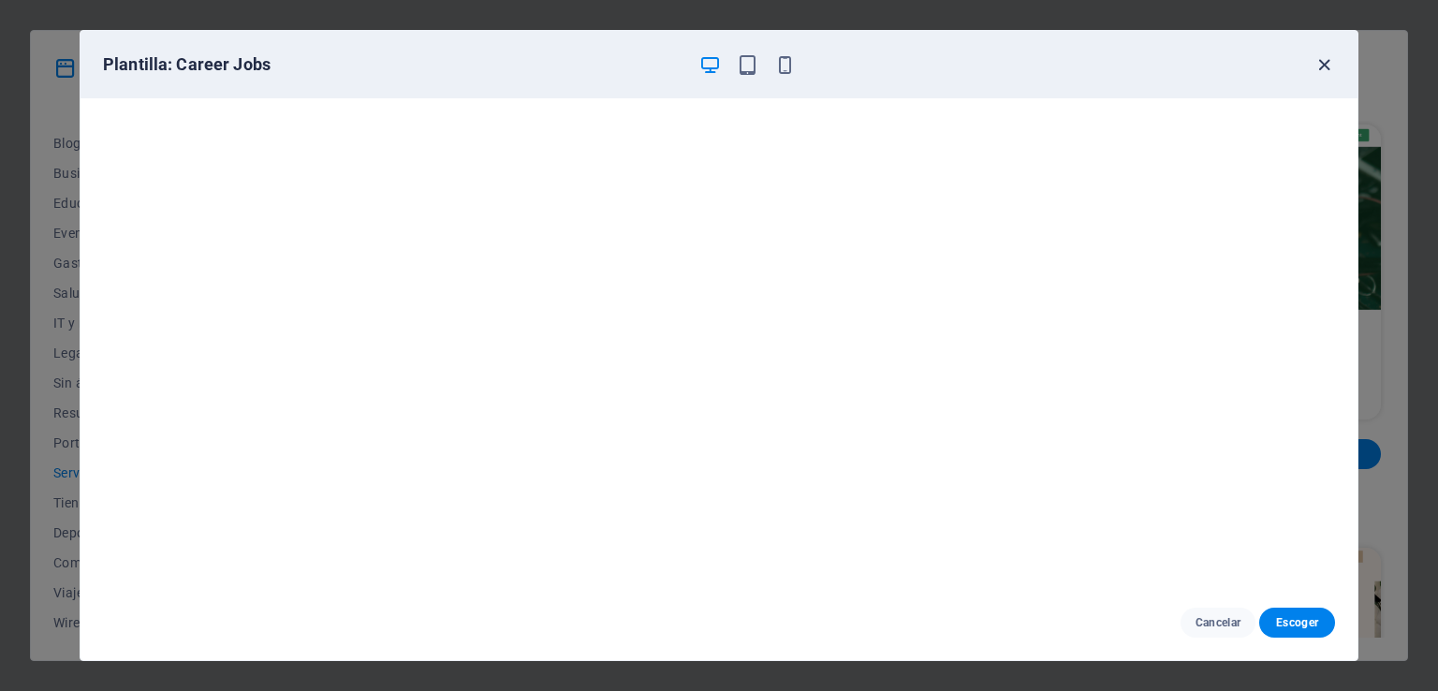
click at [1333, 71] on icon "button" at bounding box center [1324, 65] width 22 height 22
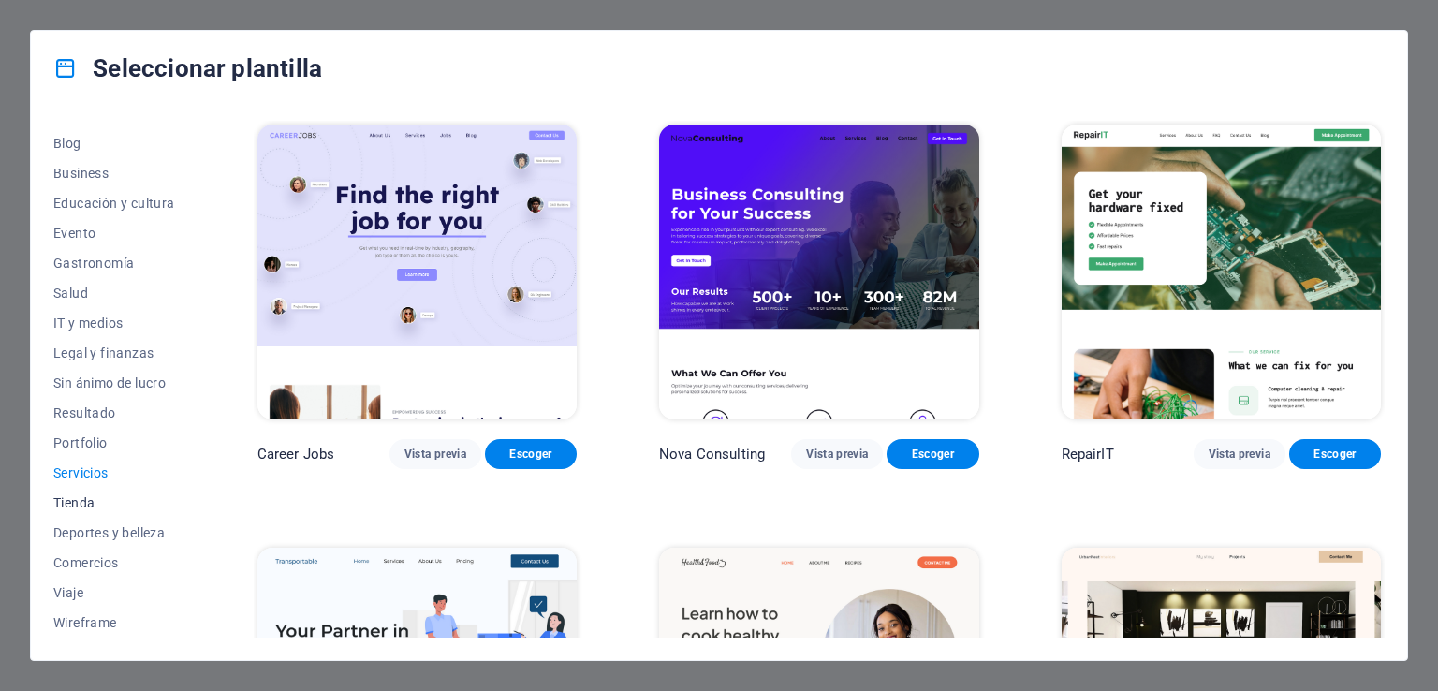
click at [57, 504] on span "Tienda" at bounding box center [114, 502] width 122 height 15
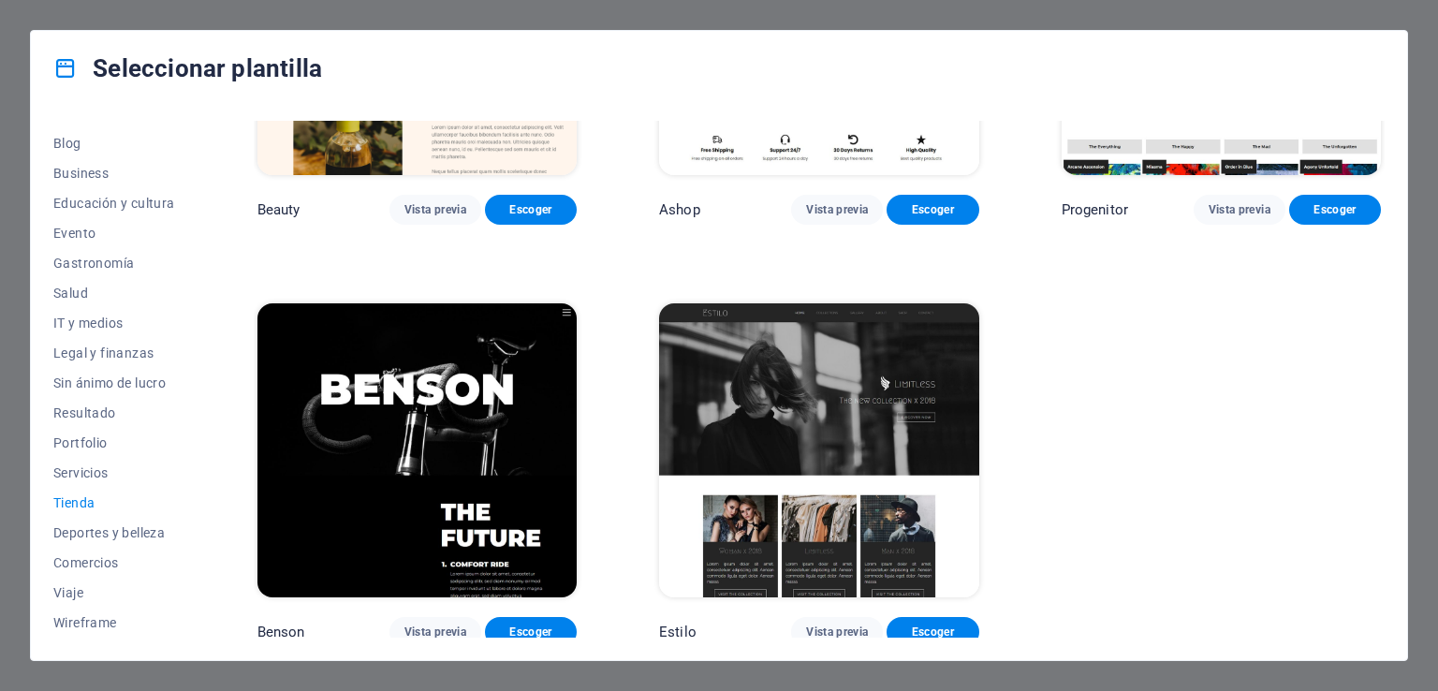
scroll to position [1092, 0]
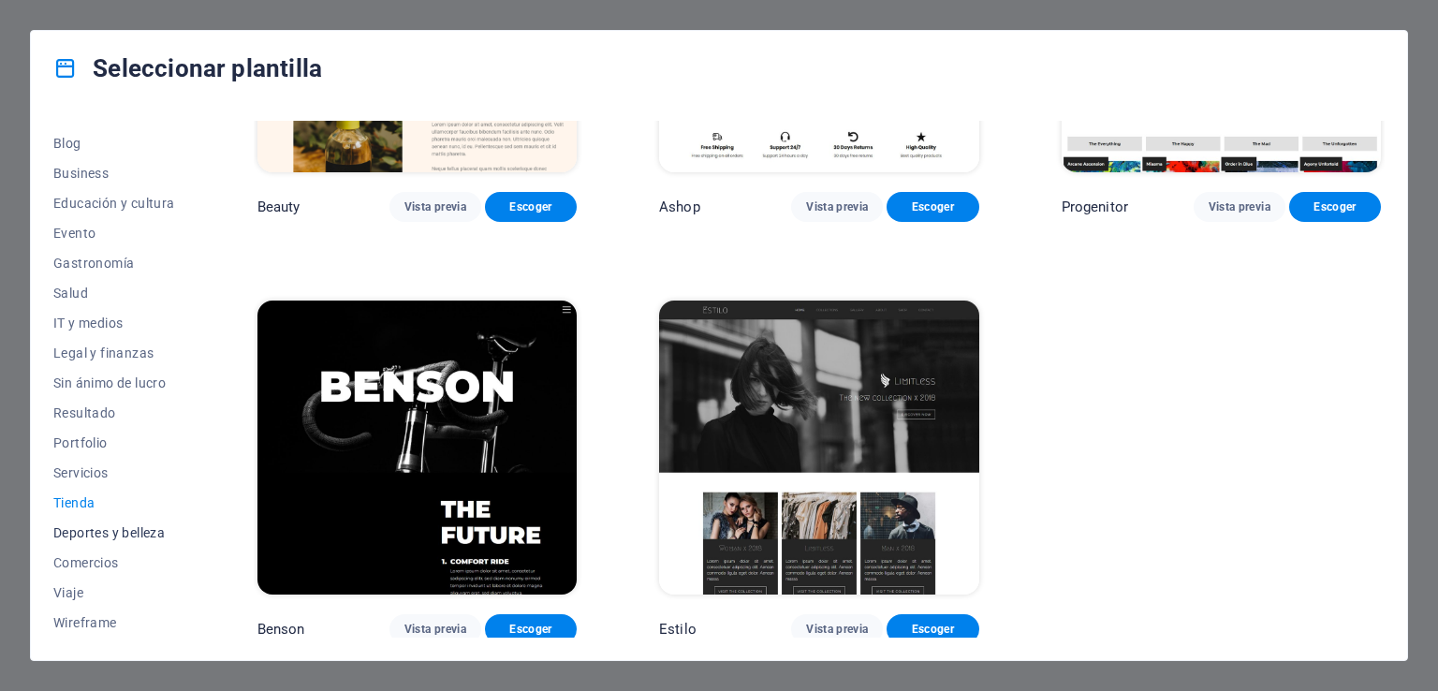
click at [120, 533] on span "Deportes y belleza" at bounding box center [114, 532] width 122 height 15
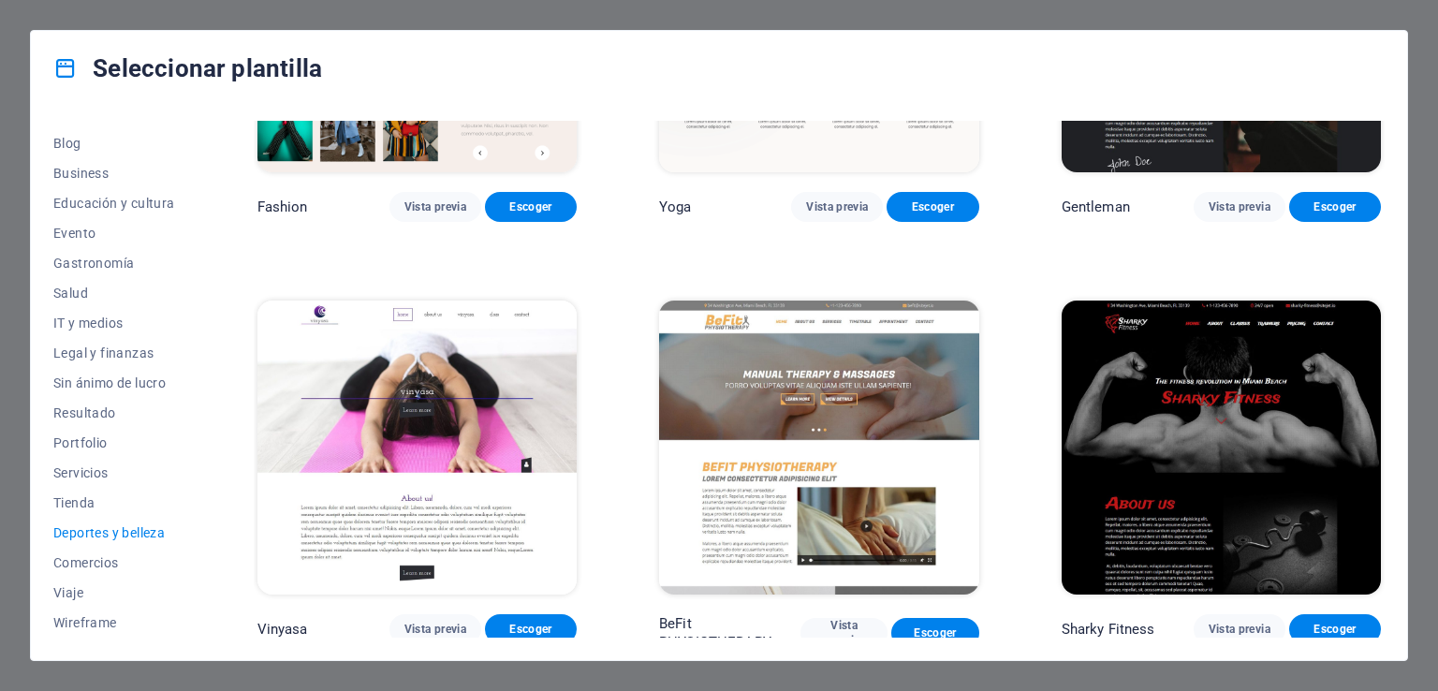
scroll to position [671, 0]
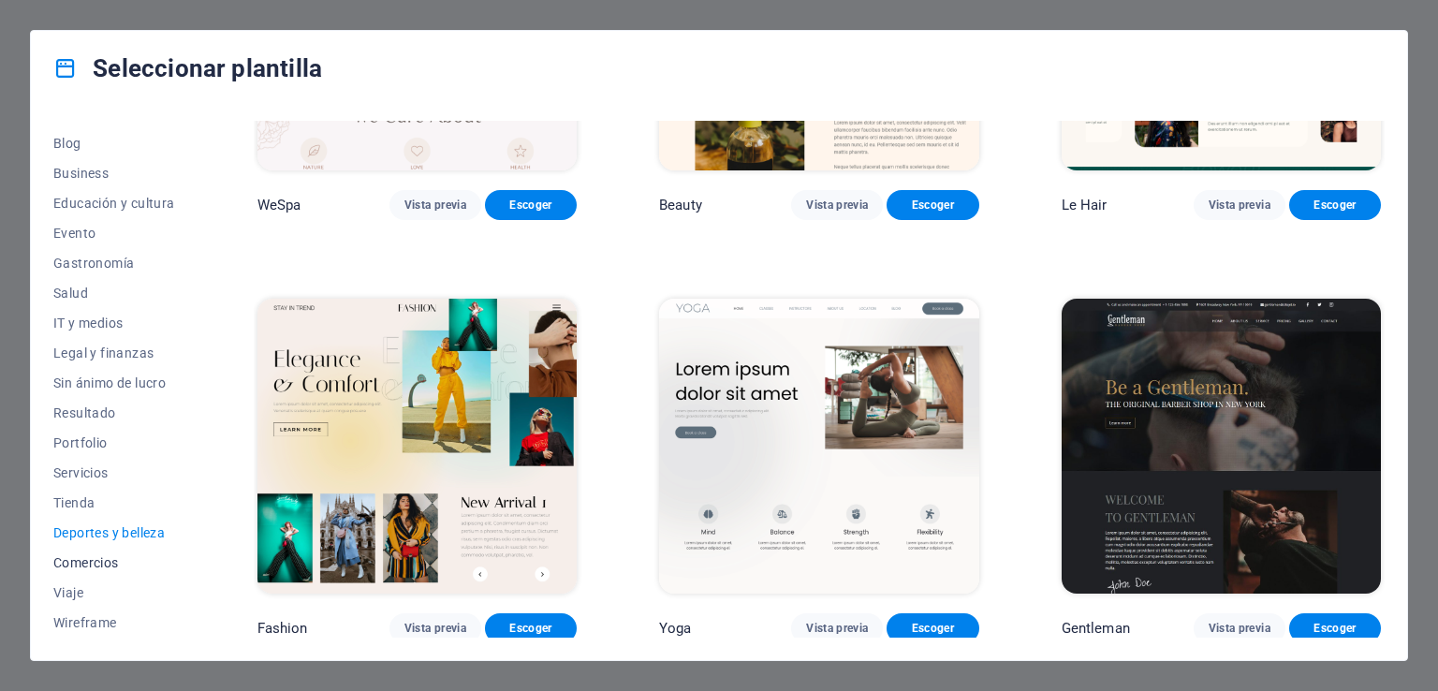
click at [113, 557] on span "Comercios" at bounding box center [114, 562] width 122 height 15
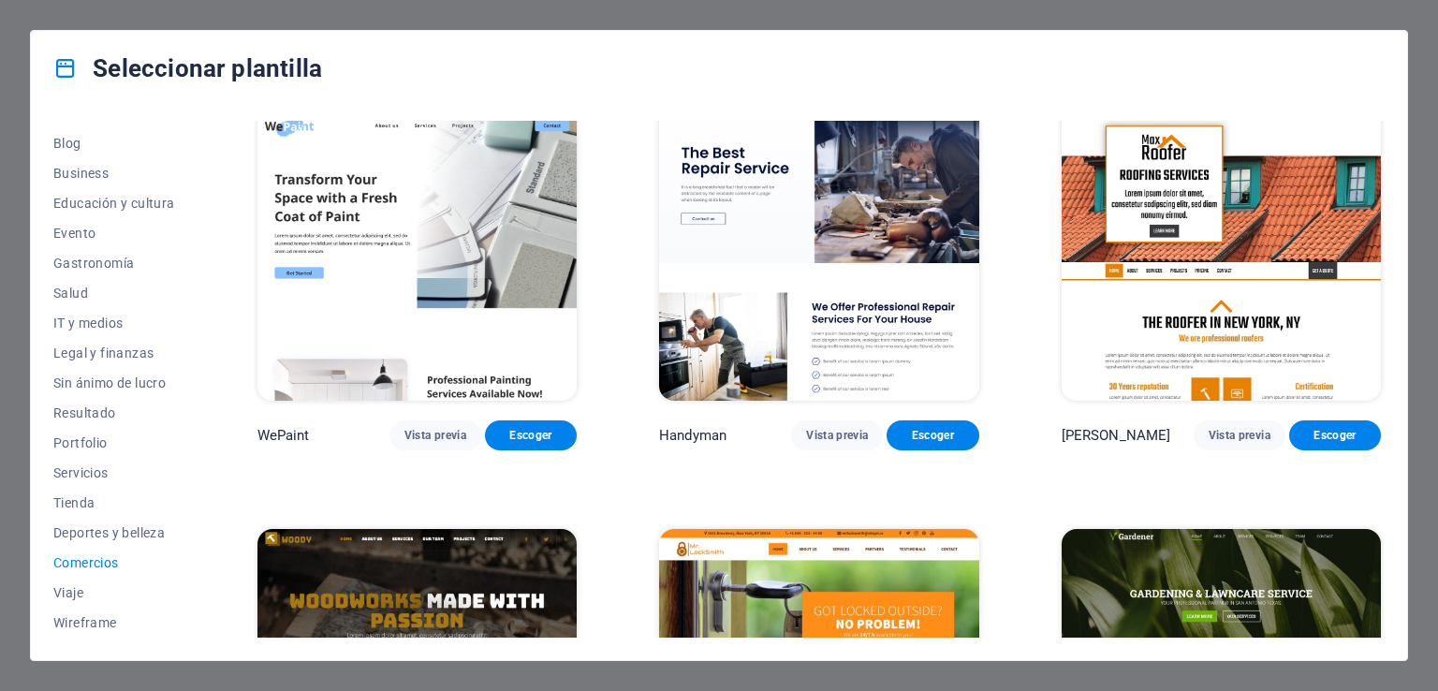
scroll to position [0, 0]
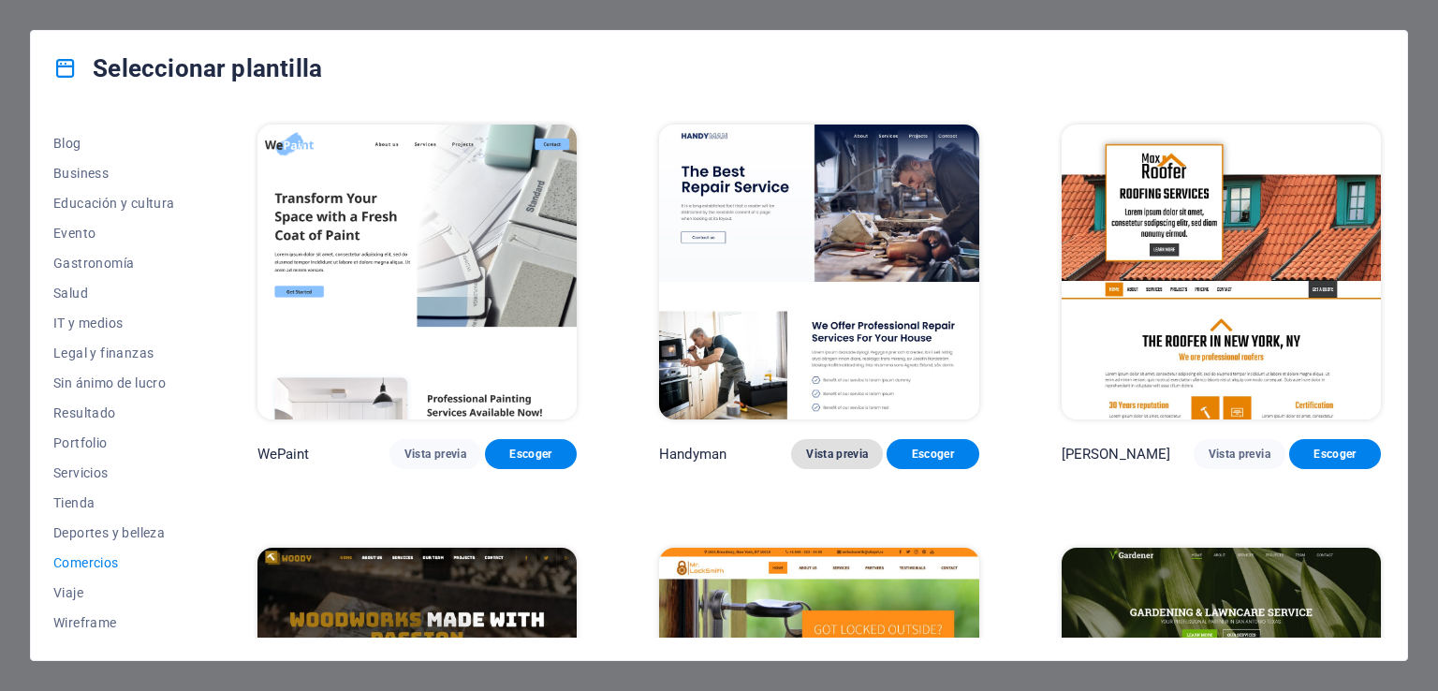
click at [806, 448] on span "Vista previa" at bounding box center [837, 453] width 62 height 15
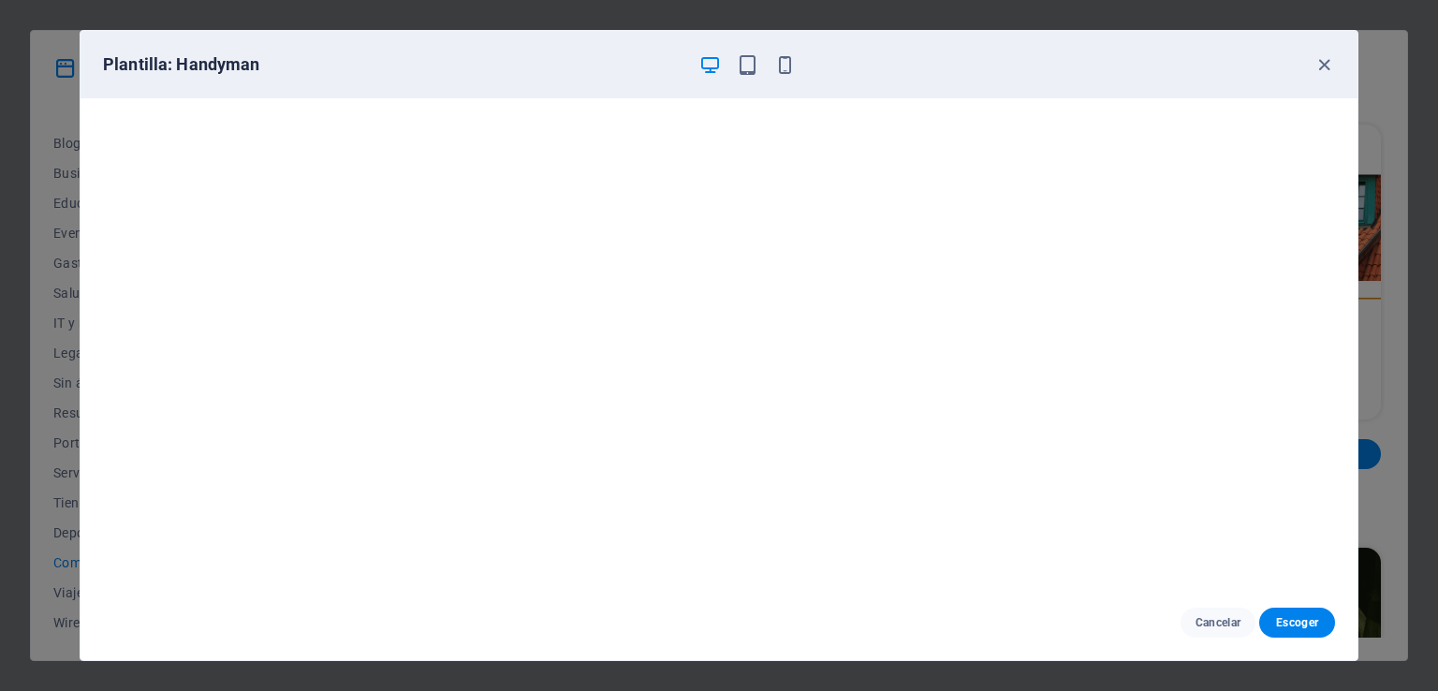
click at [1309, 68] on div "Plantilla: Handyman" at bounding box center [707, 64] width 1209 height 22
click at [1319, 66] on icon "button" at bounding box center [1324, 65] width 22 height 22
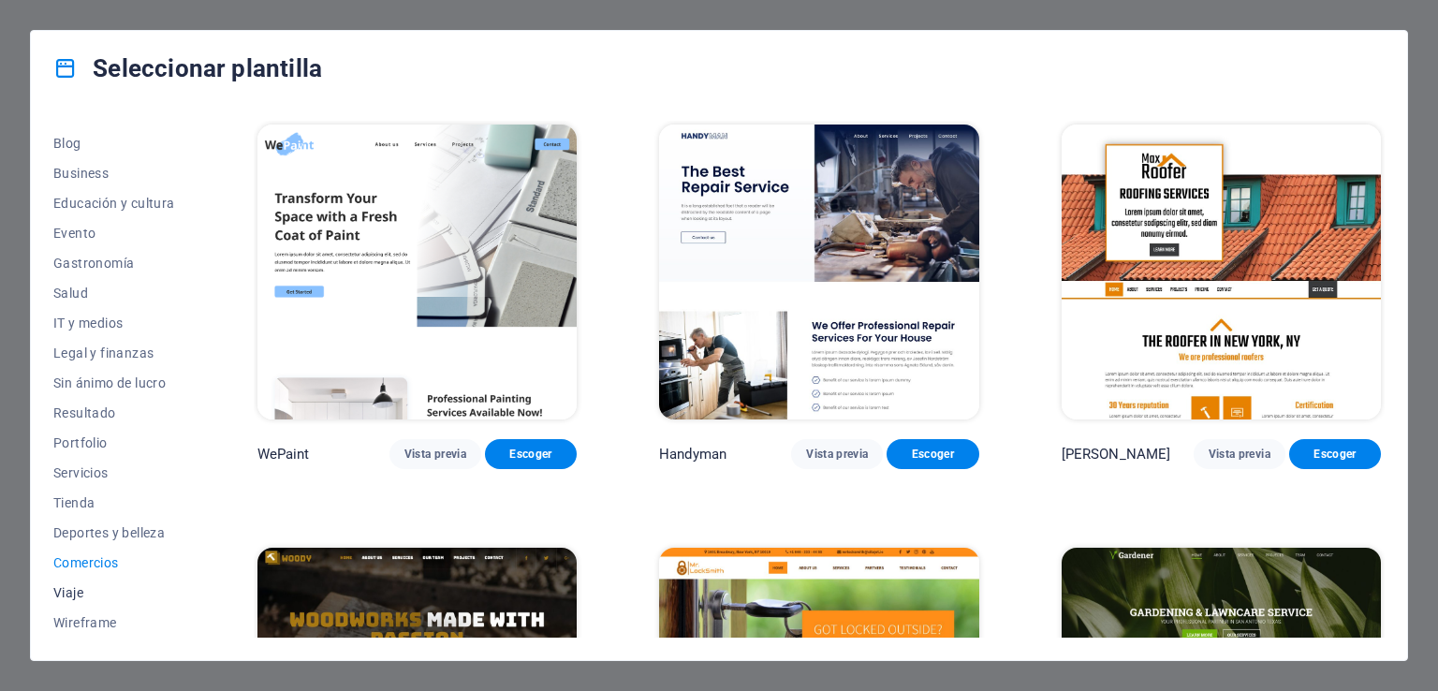
click at [64, 586] on span "Viaje" at bounding box center [114, 592] width 122 height 15
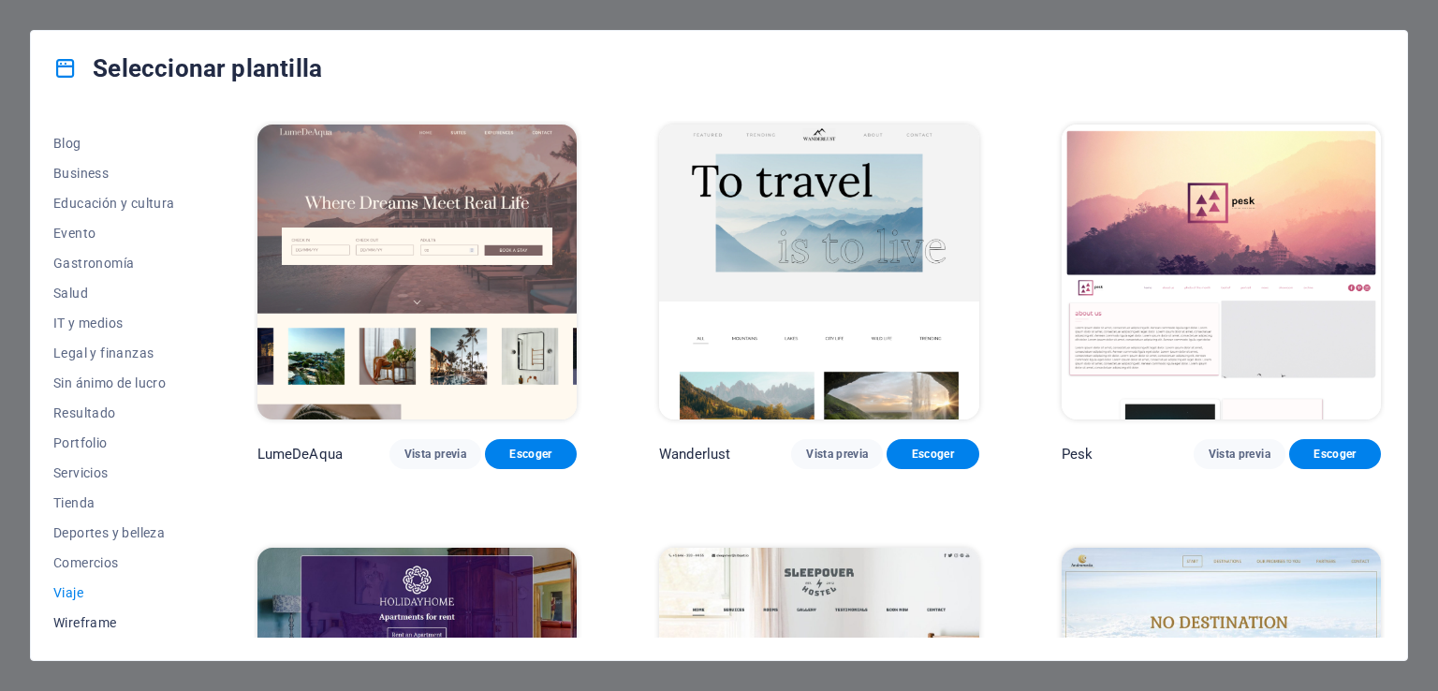
click at [73, 625] on span "Wireframe" at bounding box center [114, 622] width 122 height 15
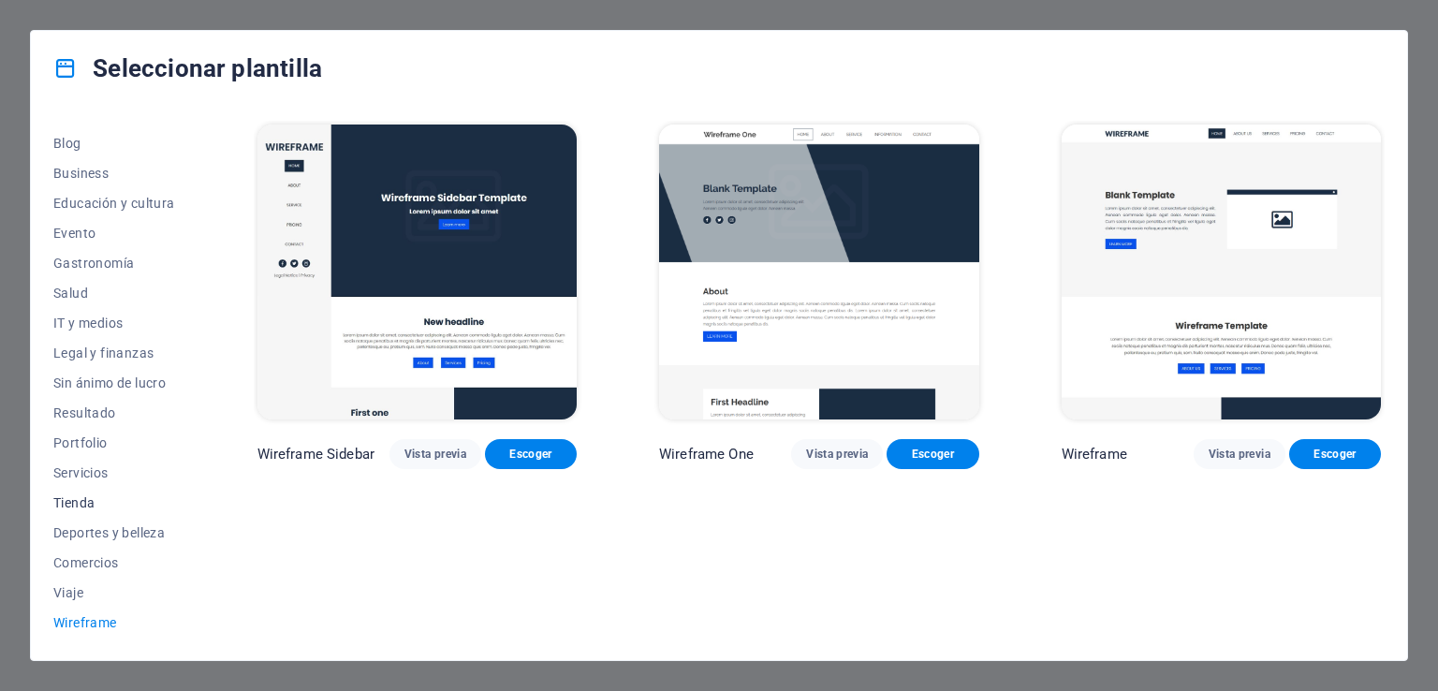
click at [87, 505] on span "Tienda" at bounding box center [114, 502] width 122 height 15
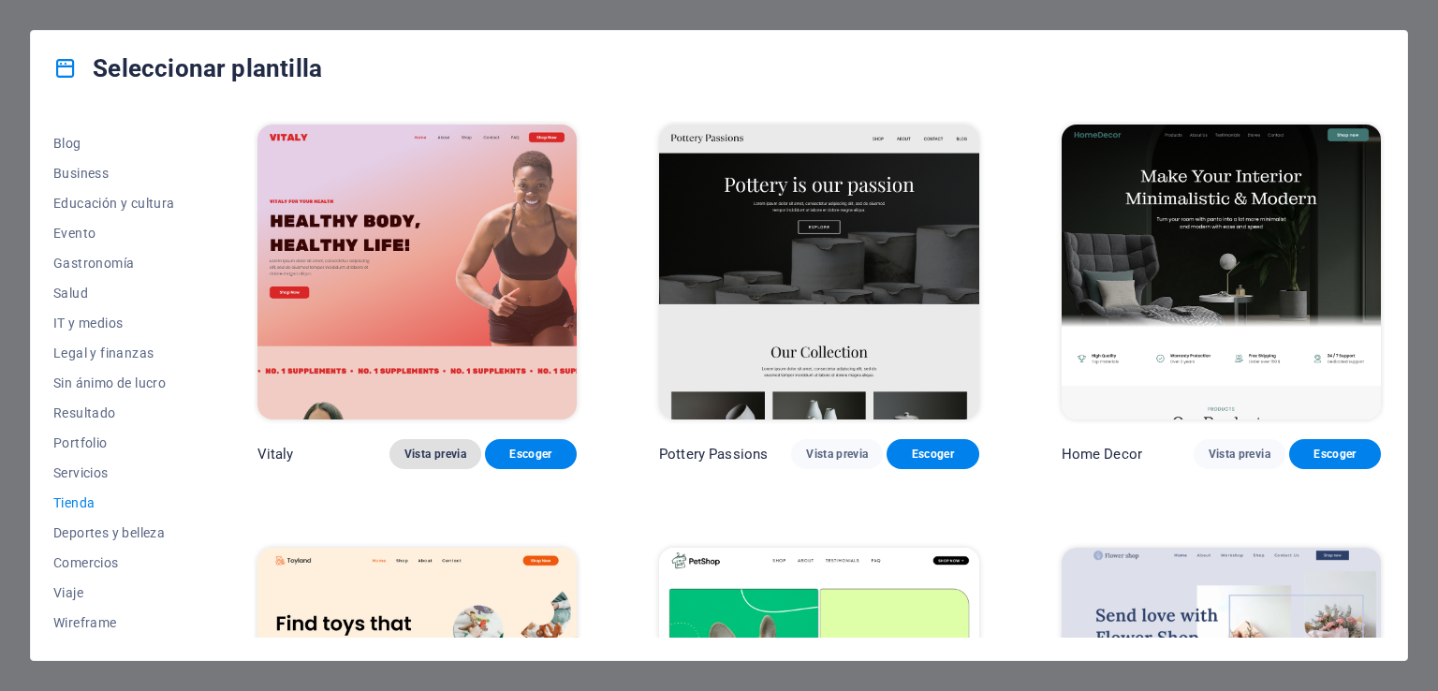
click at [423, 446] on span "Vista previa" at bounding box center [435, 453] width 62 height 15
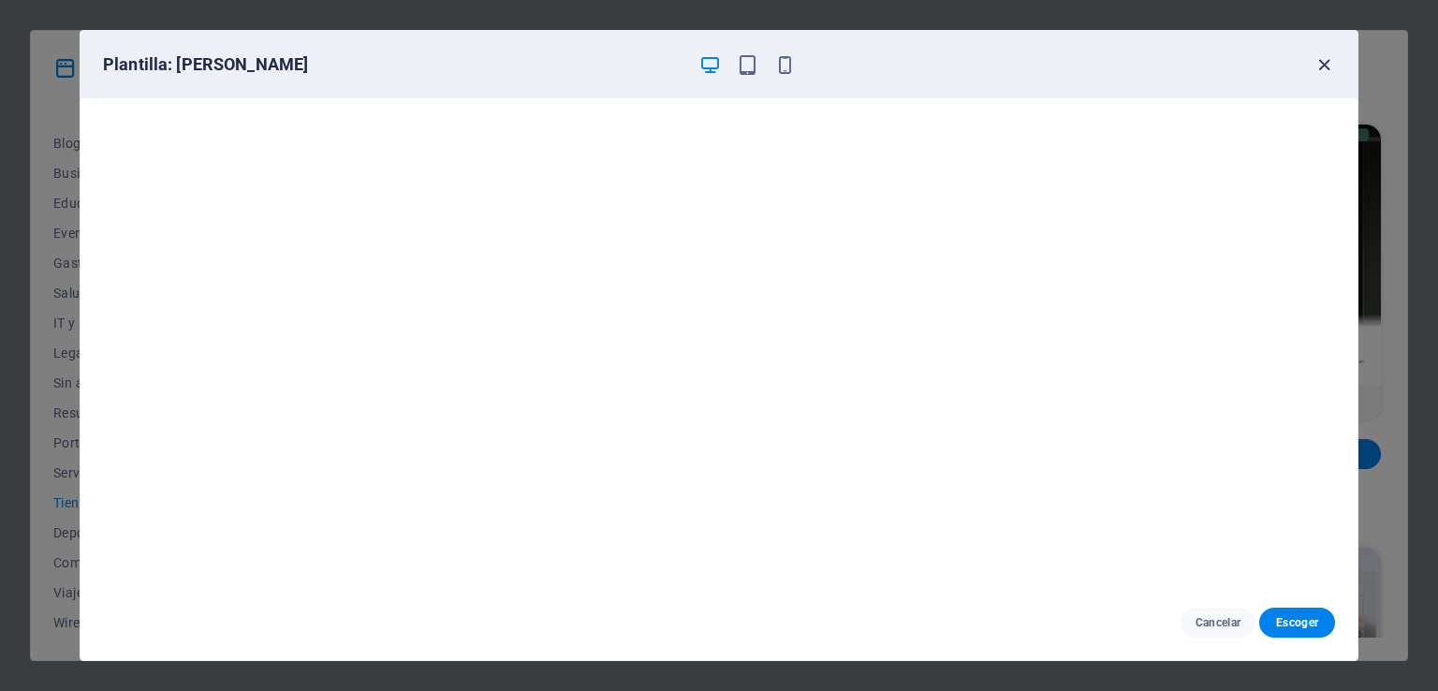
click at [1319, 61] on icon "button" at bounding box center [1324, 65] width 22 height 22
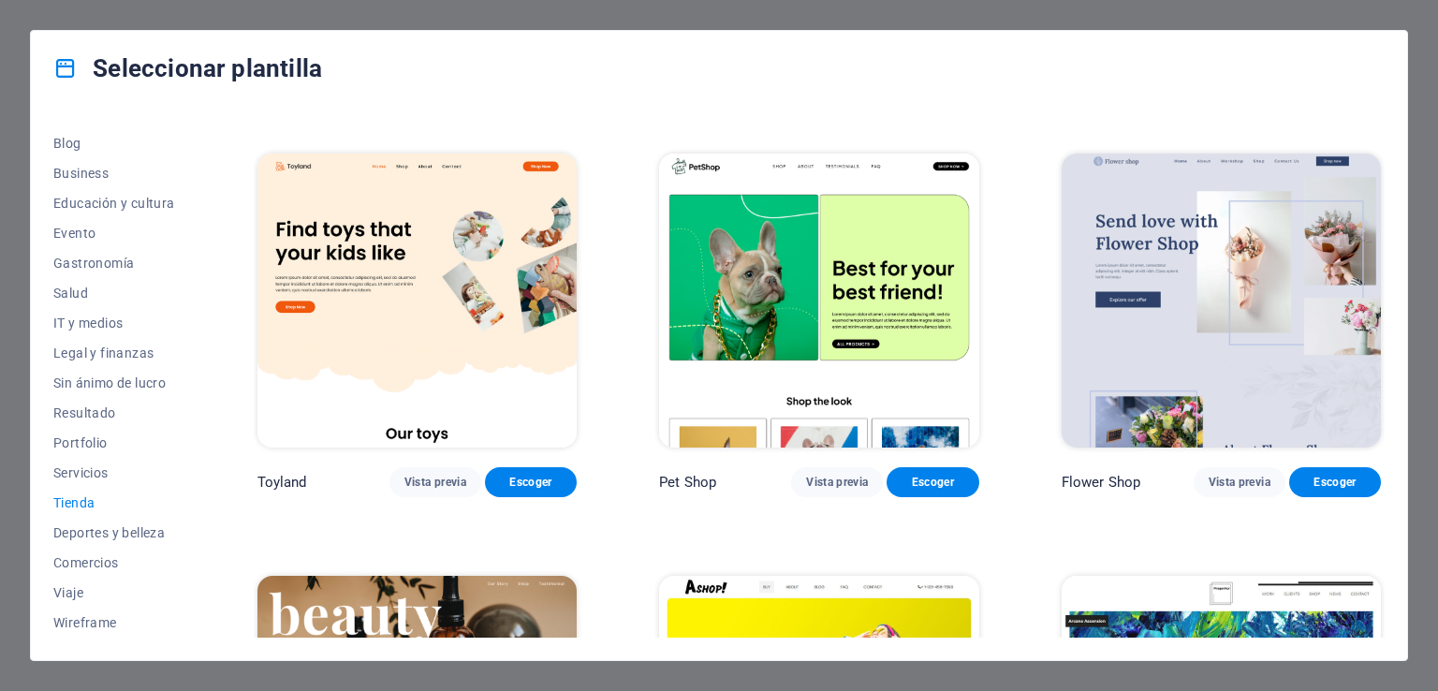
scroll to position [395, 0]
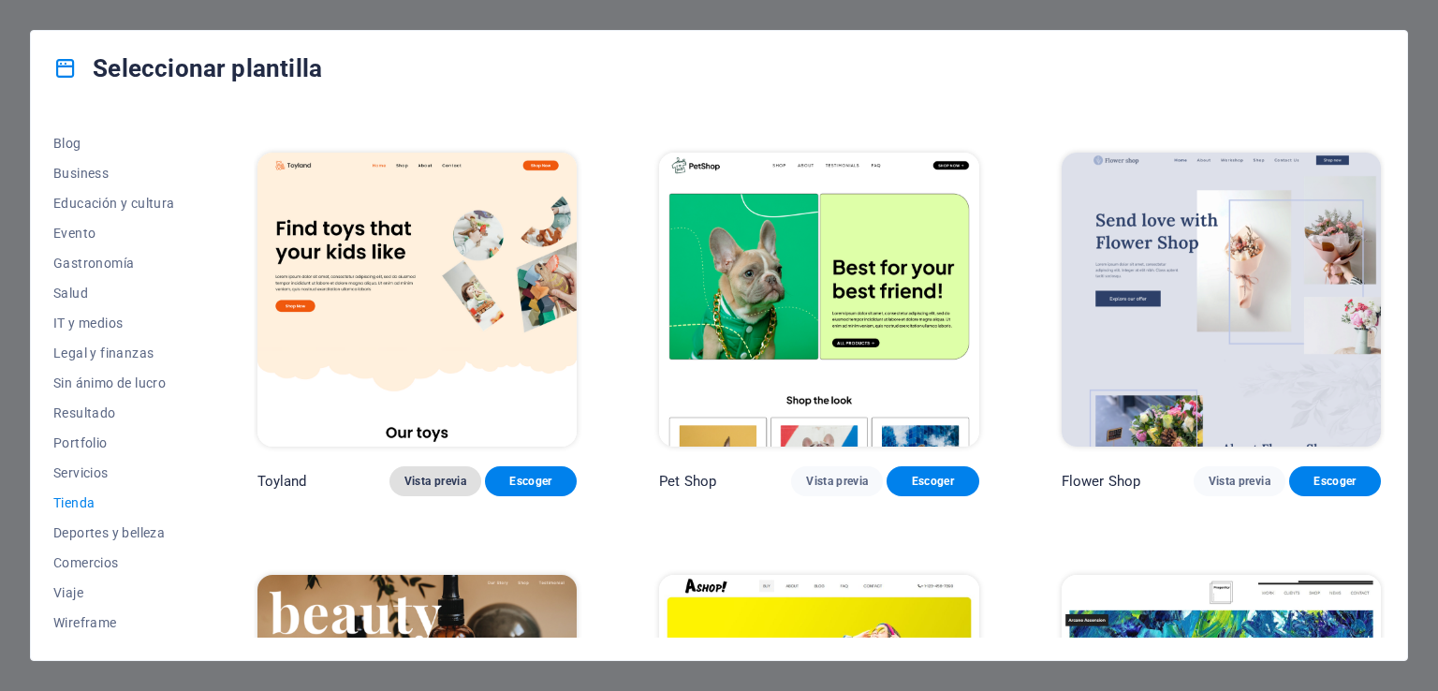
click at [423, 484] on span "Vista previa" at bounding box center [435, 481] width 62 height 15
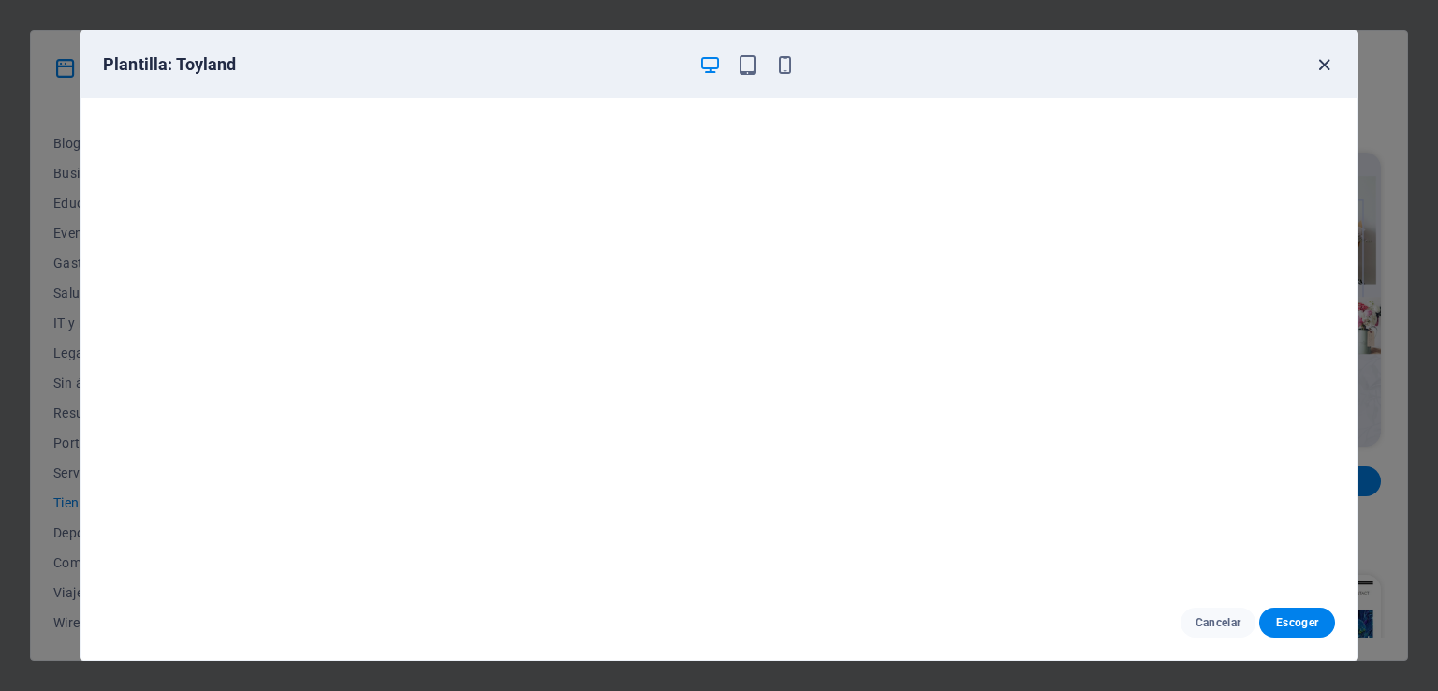
click at [1325, 71] on icon "button" at bounding box center [1324, 65] width 22 height 22
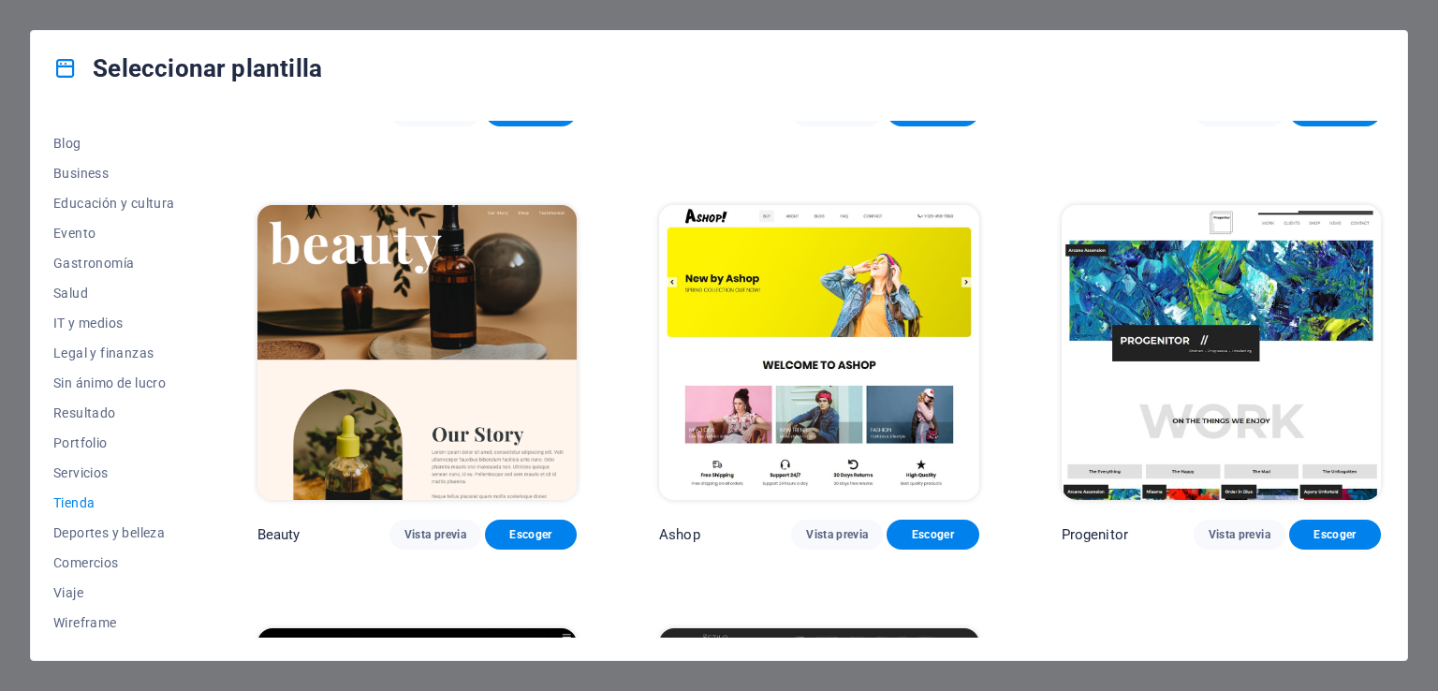
scroll to position [767, 0]
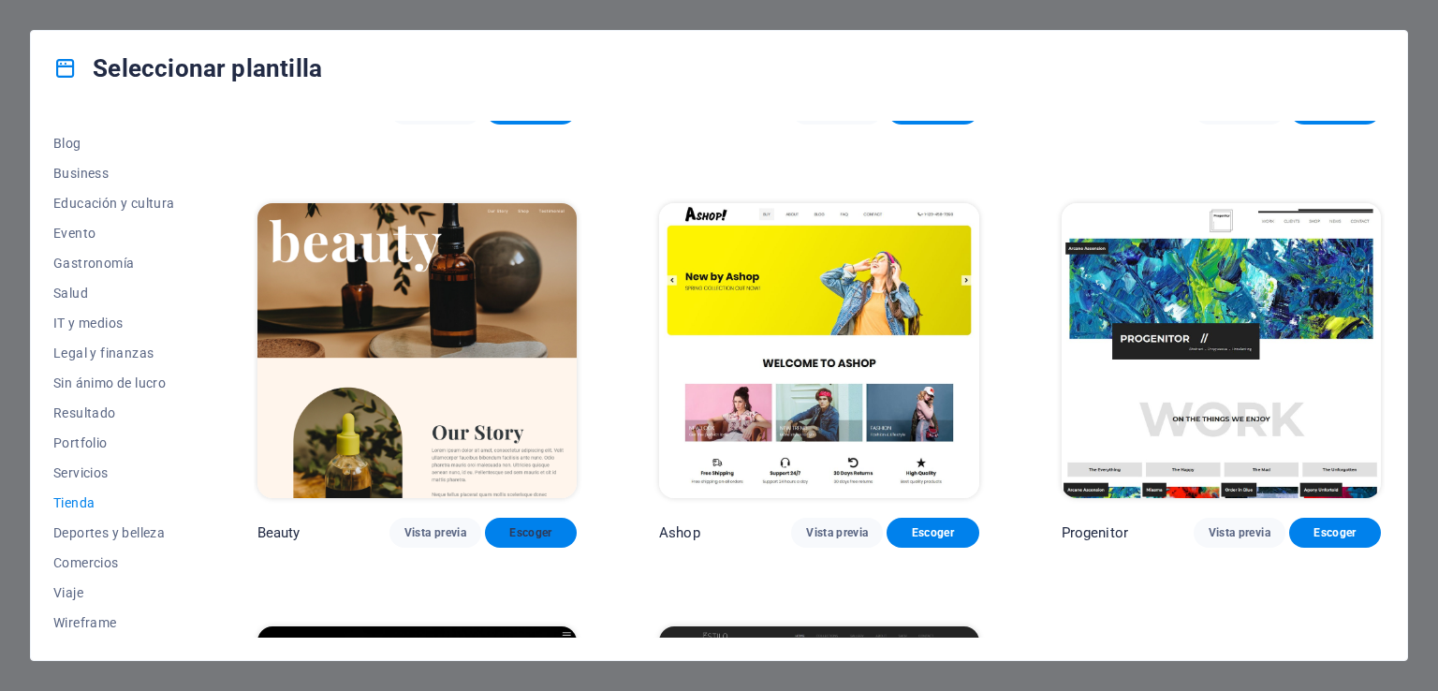
click at [536, 525] on span "Escoger" at bounding box center [531, 532] width 62 height 15
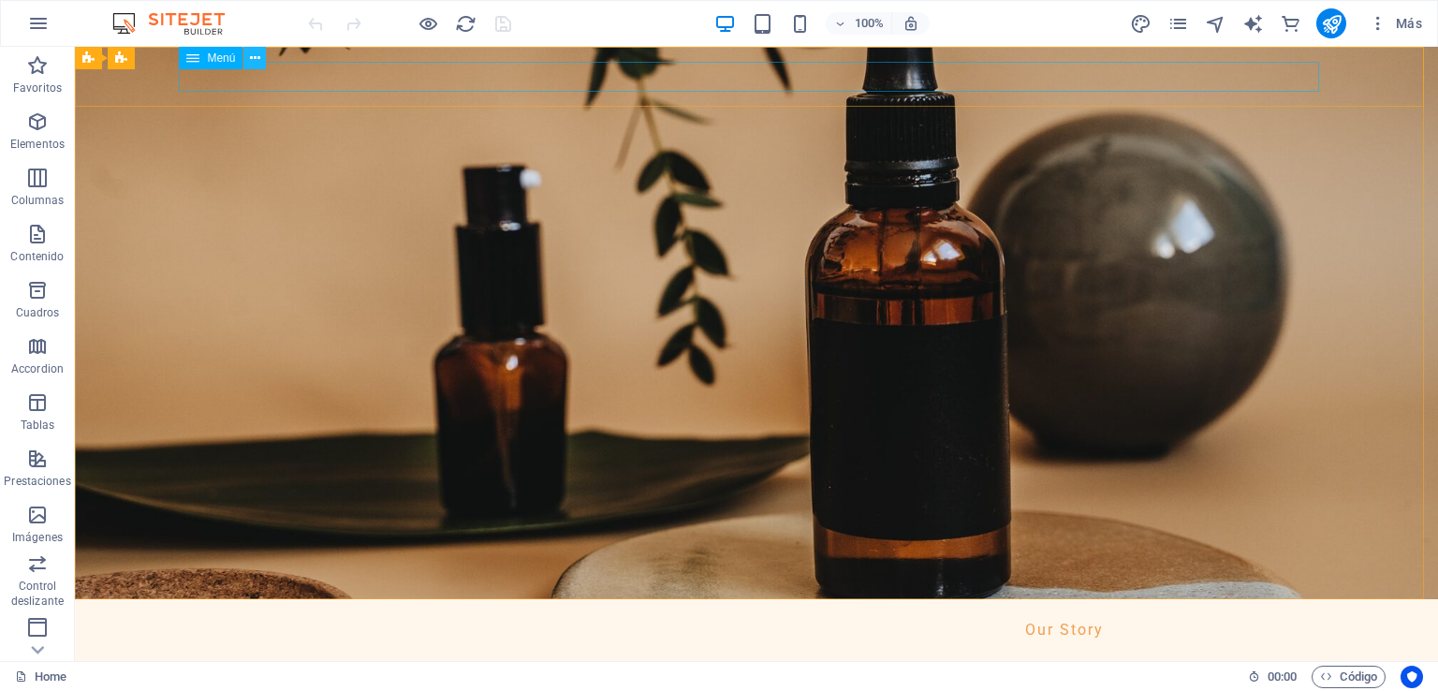
click at [256, 56] on icon at bounding box center [255, 59] width 10 height 20
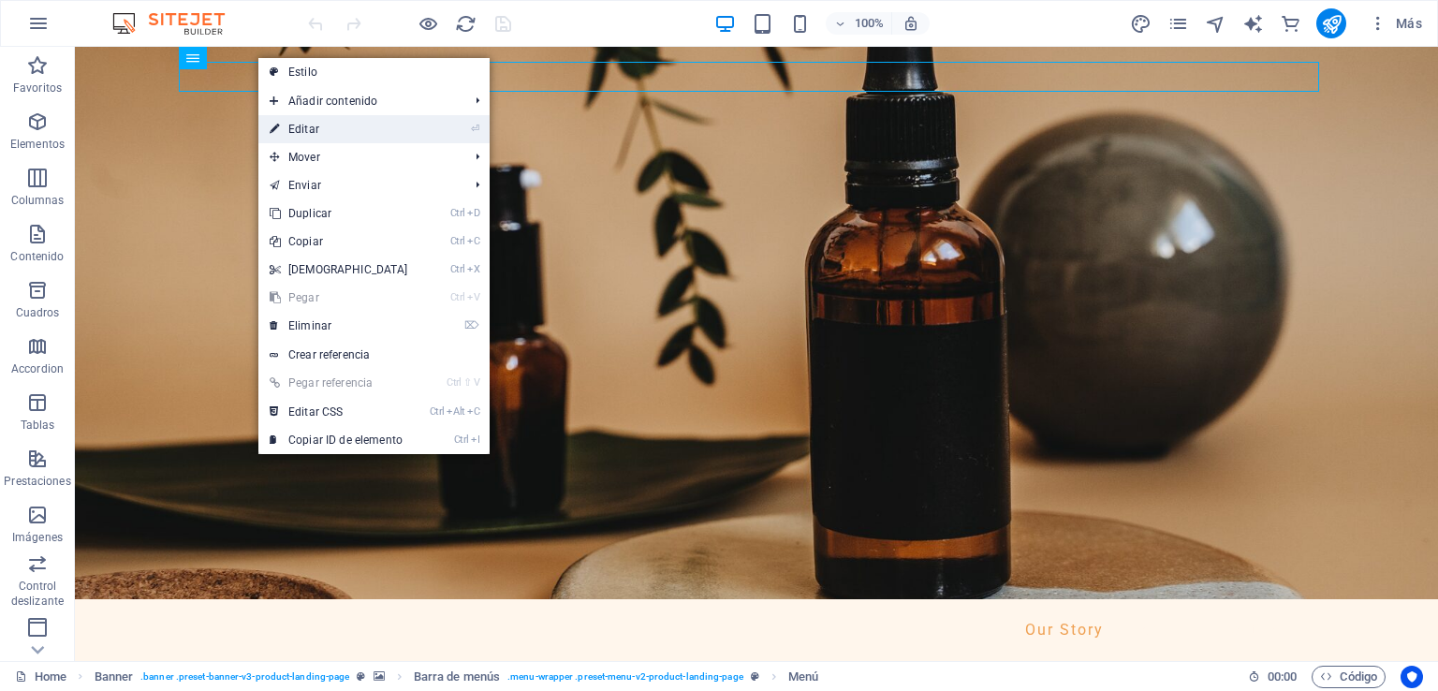
click at [304, 135] on link "⏎ Editar" at bounding box center [338, 129] width 161 height 28
select select "1"
select select
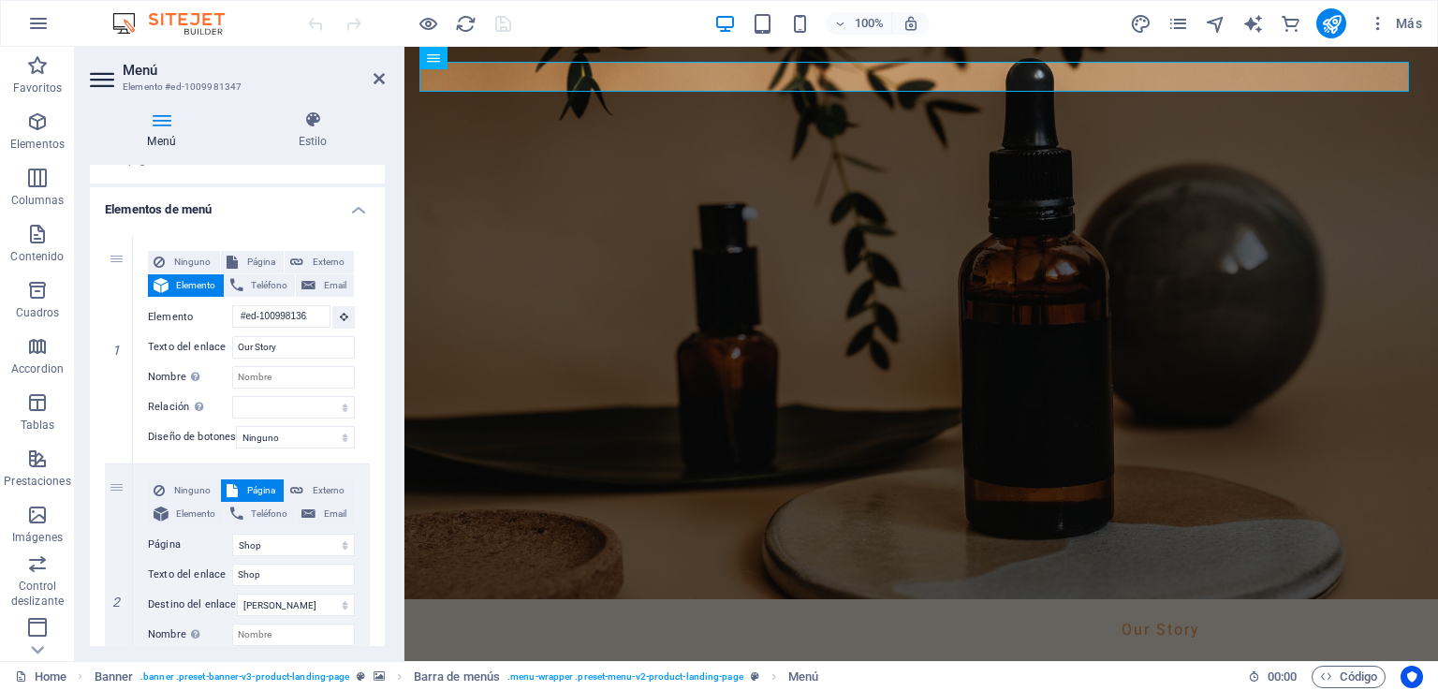
scroll to position [139, 0]
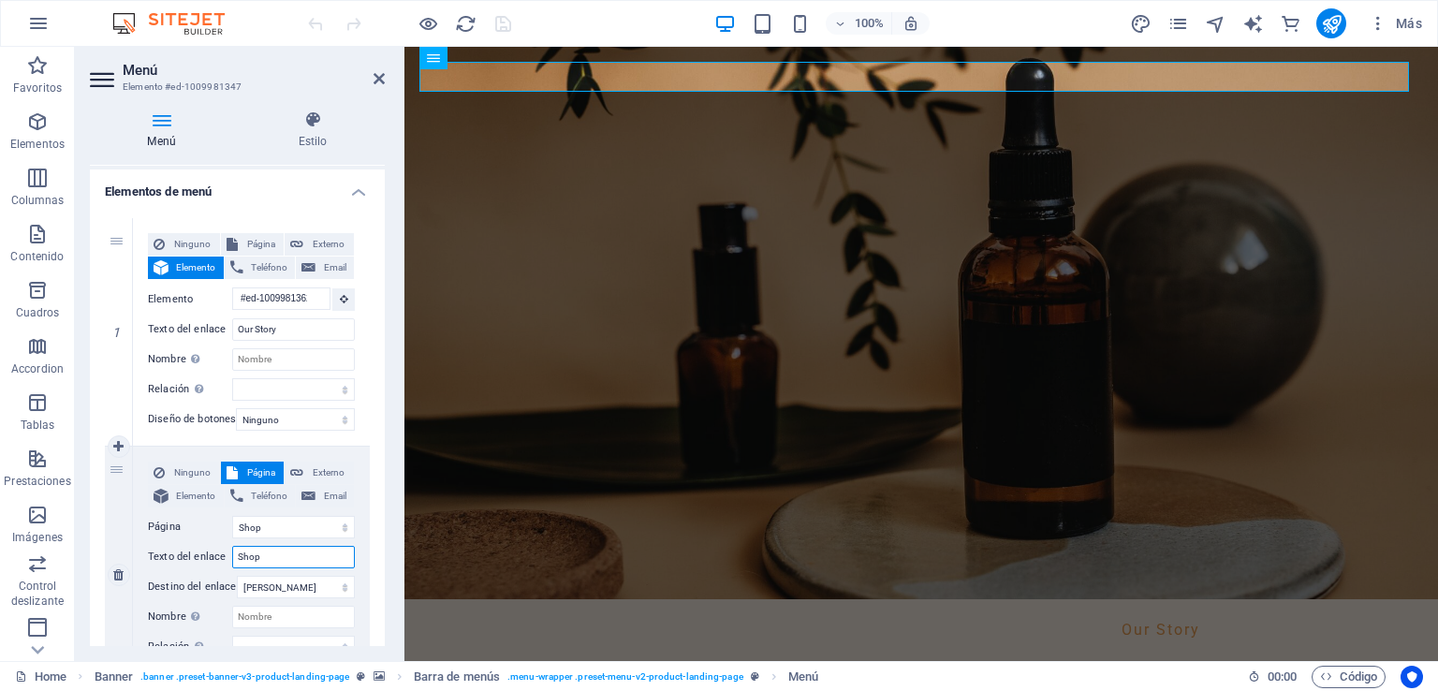
click at [286, 564] on input "Shop" at bounding box center [293, 557] width 123 height 22
type input "S"
select select
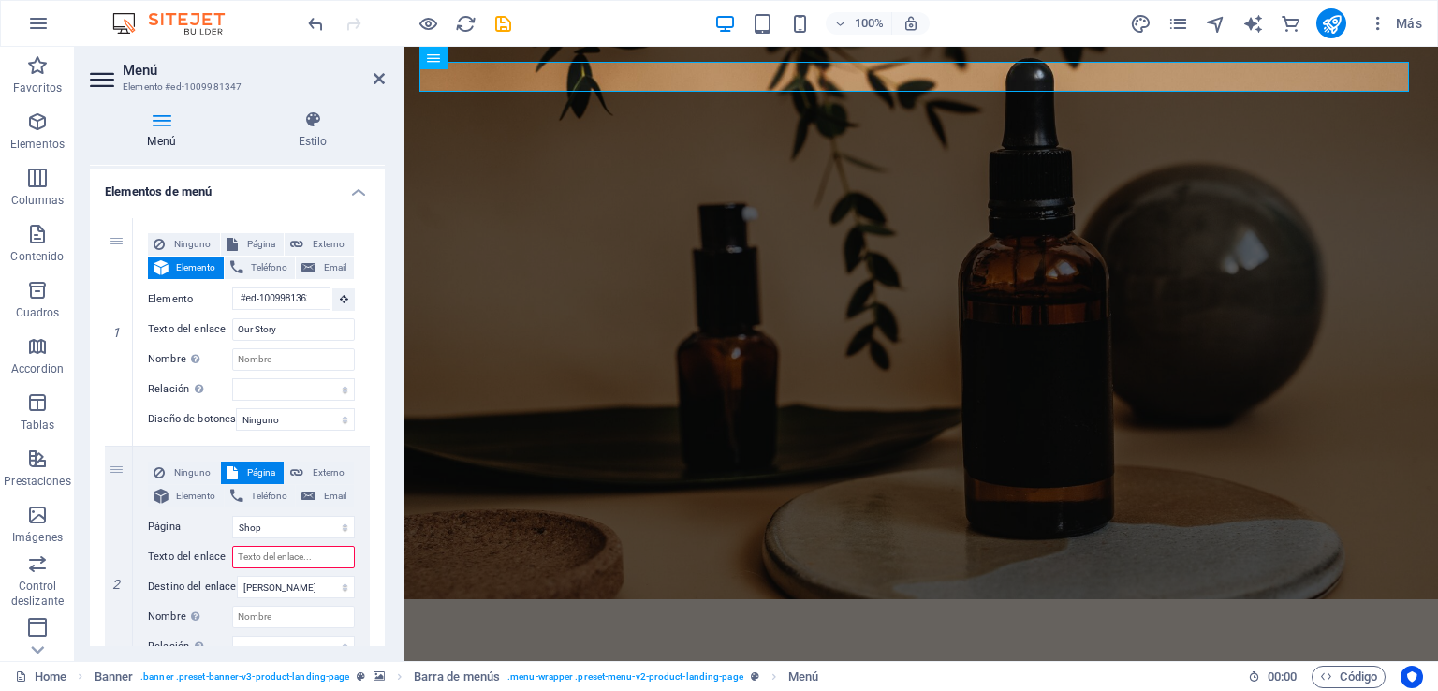
select select
type input "Shop"
select select
